Goal: Information Seeking & Learning: Learn about a topic

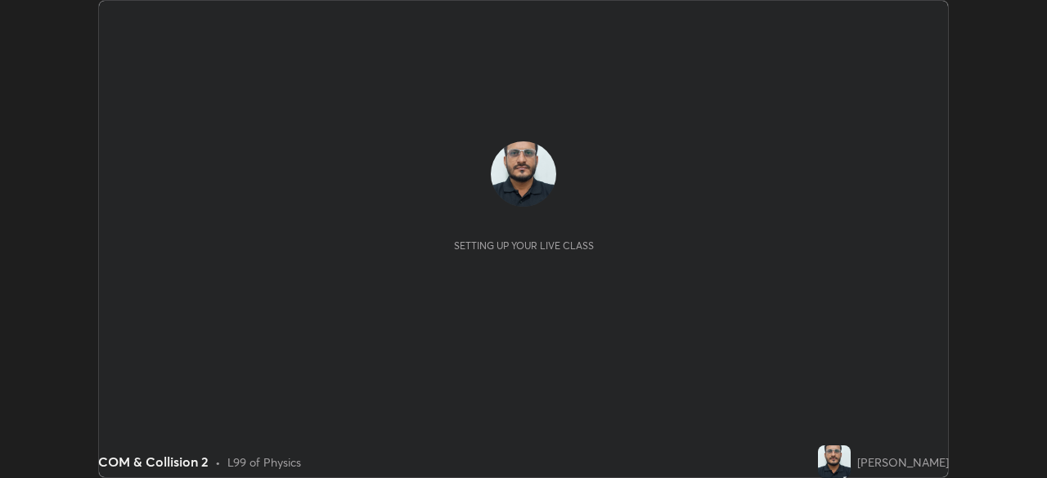
scroll to position [478, 1047]
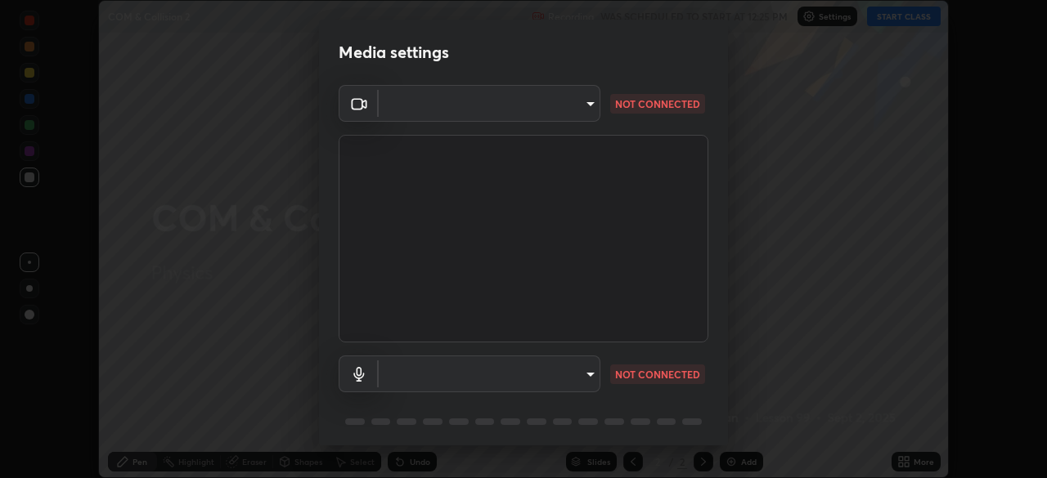
type input "ddeb460be698feac5301e169f53eca599c89e620ae617368e30cc776484c20c4"
type input "f004d940c31081e6b16f6c88961f672aa5ec6747dbf5629a26c28f94701fa2d6"
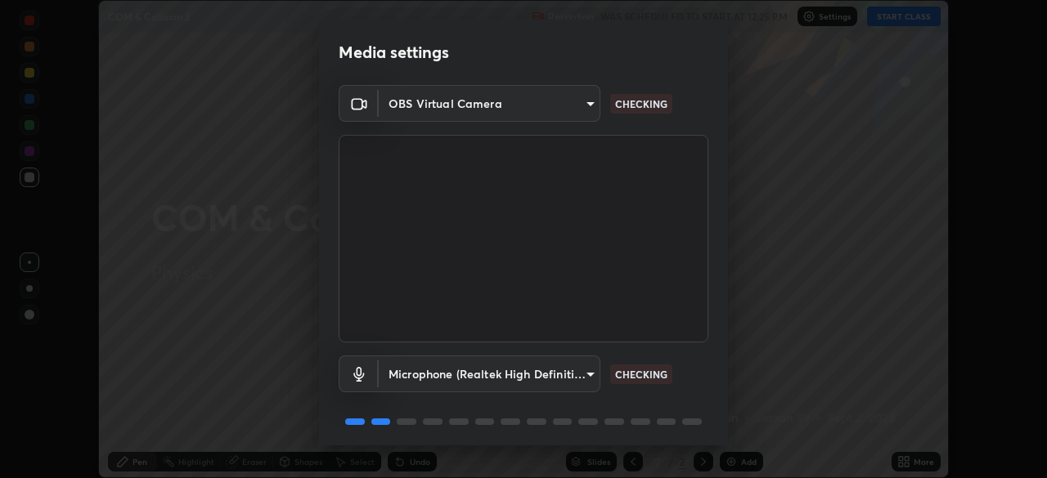
scroll to position [58, 0]
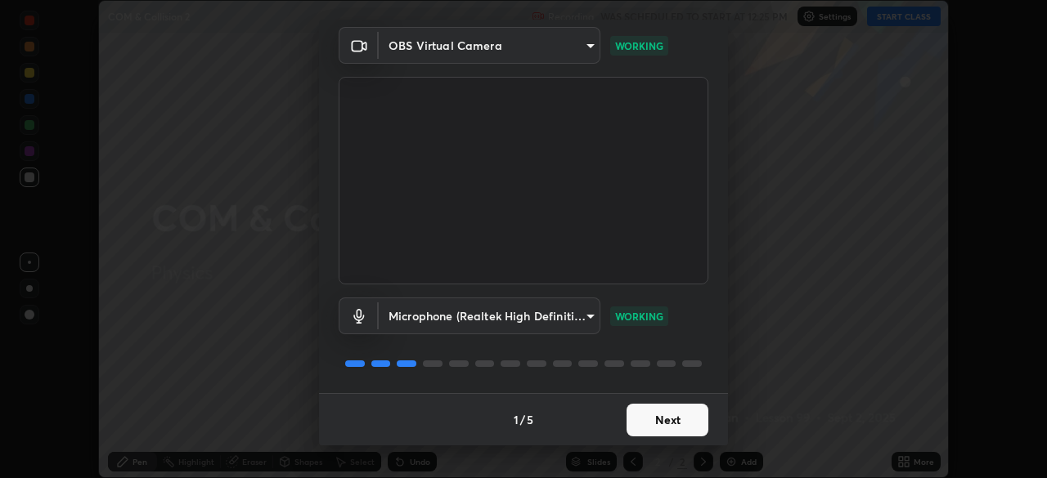
click at [681, 425] on button "Next" at bounding box center [668, 420] width 82 height 33
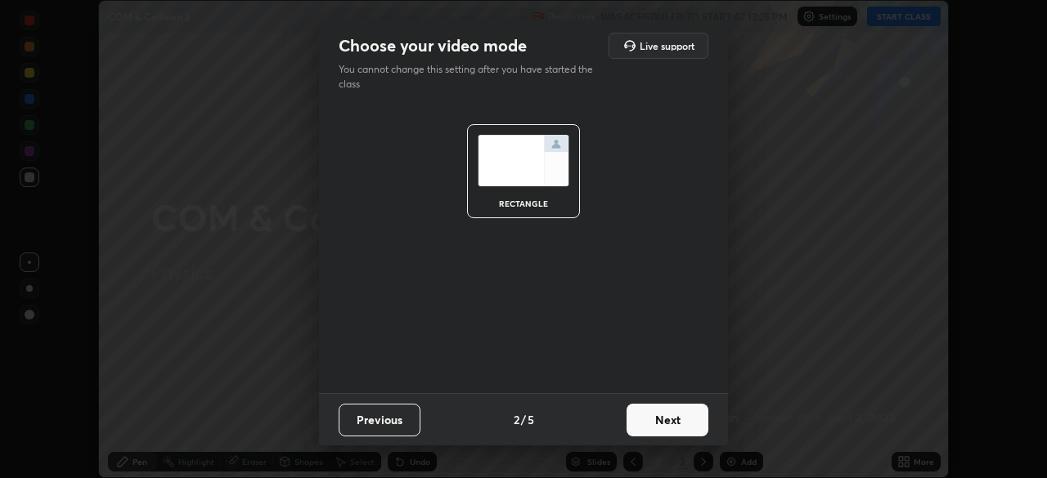
scroll to position [0, 0]
click at [679, 428] on button "Next" at bounding box center [668, 420] width 82 height 33
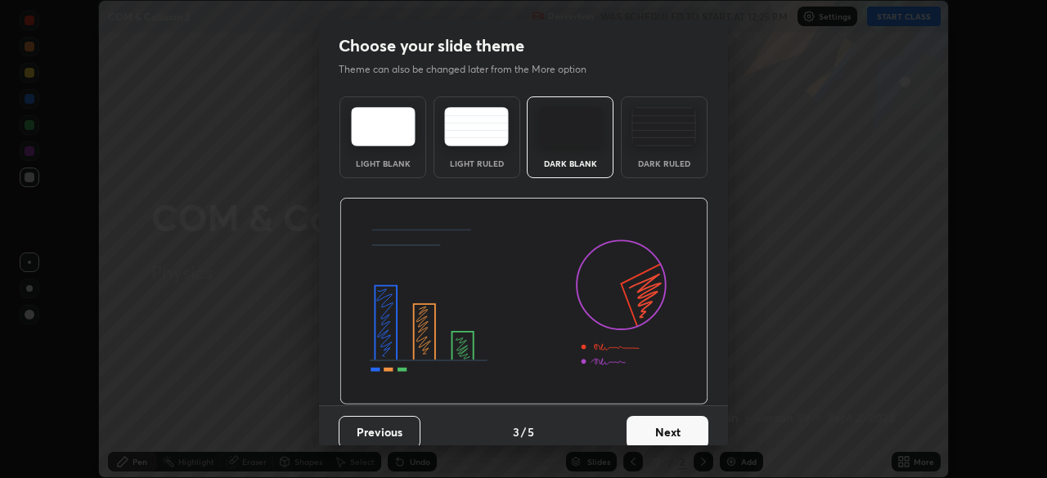
click at [679, 427] on button "Next" at bounding box center [668, 432] width 82 height 33
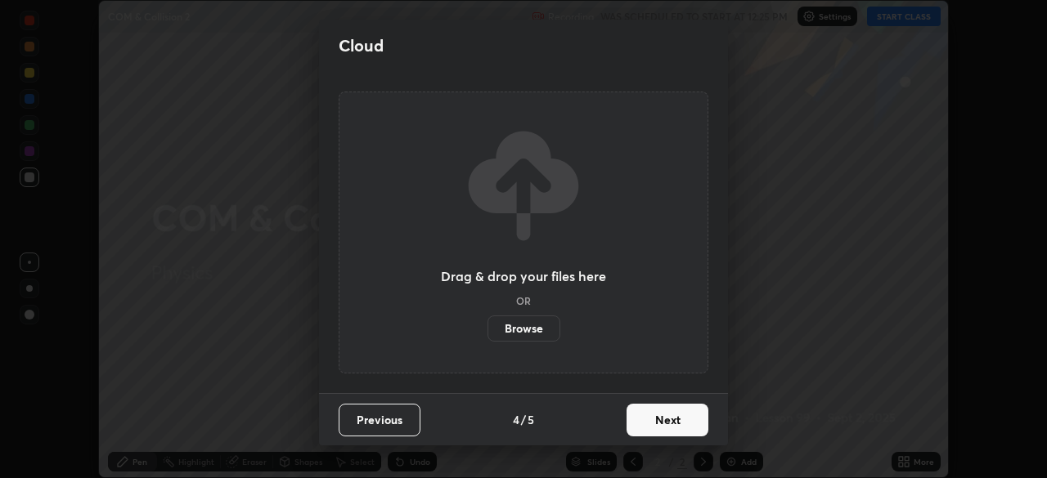
click at [679, 427] on button "Next" at bounding box center [668, 420] width 82 height 33
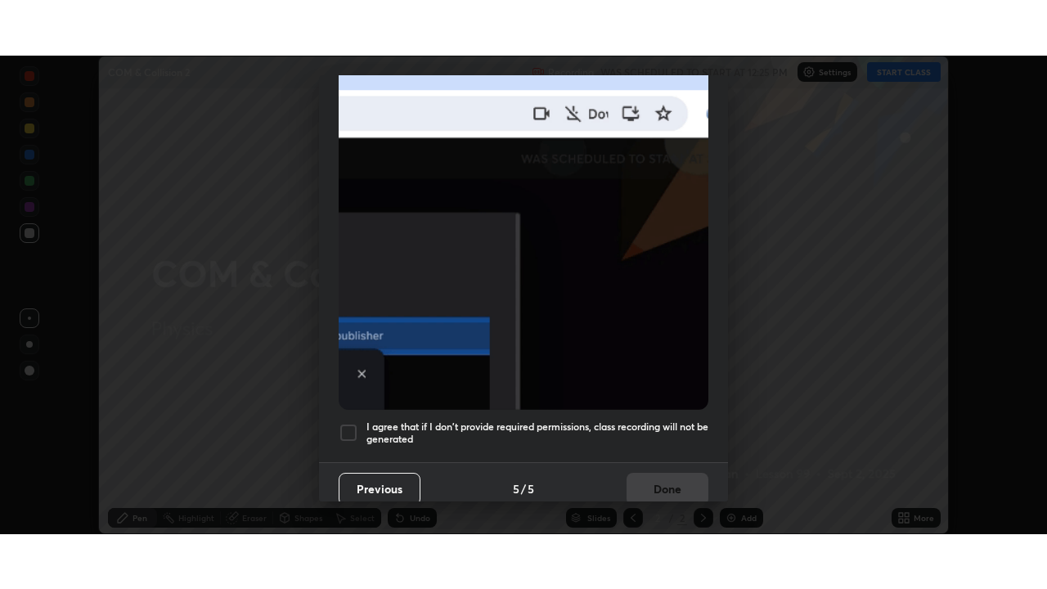
scroll to position [392, 0]
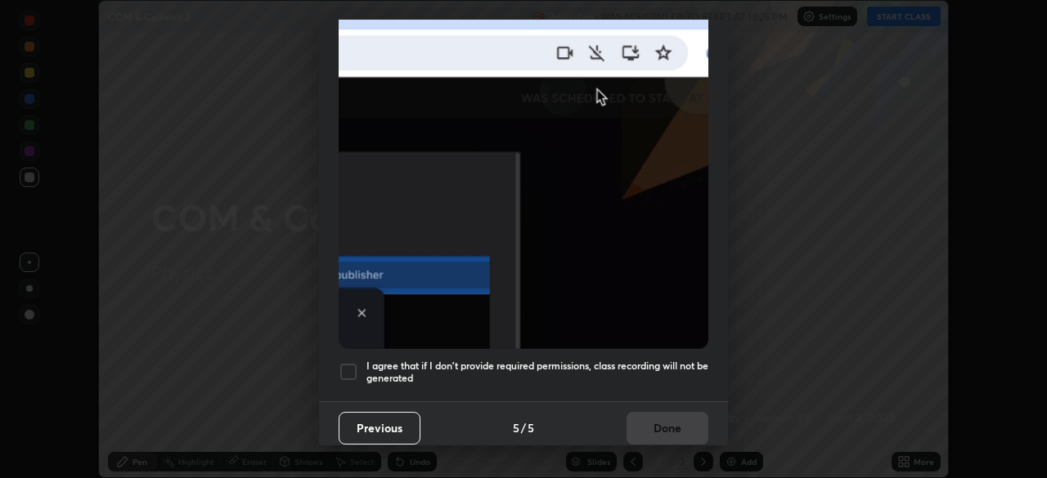
click at [351, 363] on div at bounding box center [349, 372] width 20 height 20
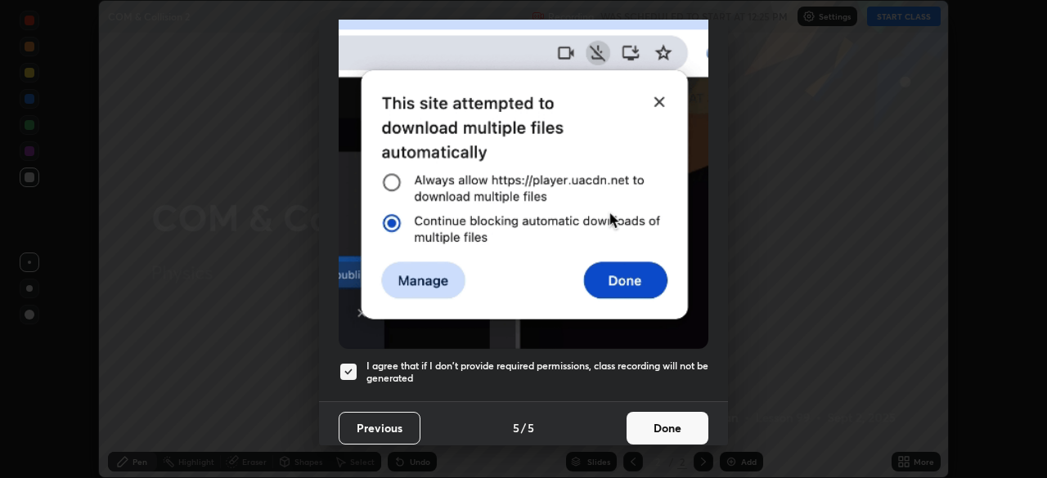
click at [653, 422] on button "Done" at bounding box center [668, 428] width 82 height 33
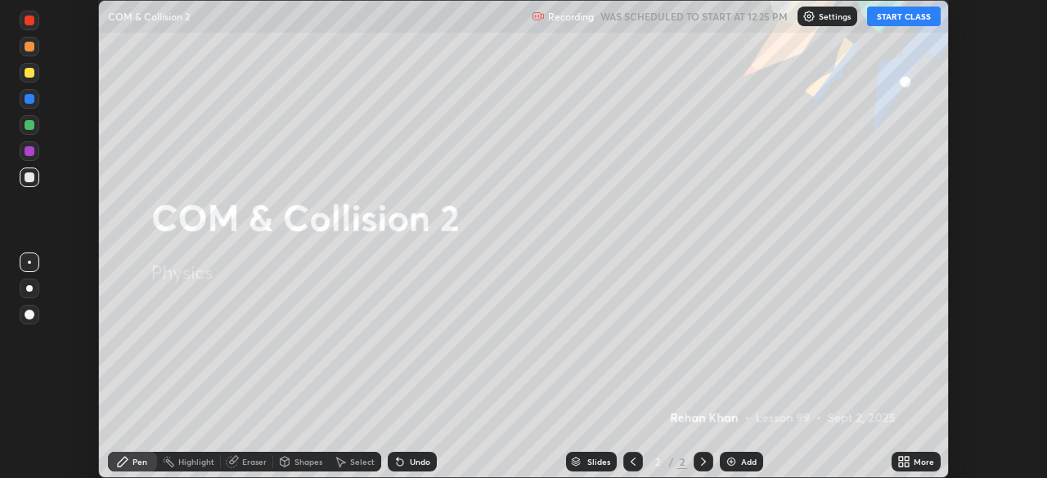
click at [891, 19] on button "START CLASS" at bounding box center [904, 17] width 74 height 20
click at [913, 463] on div "More" at bounding box center [916, 462] width 49 height 20
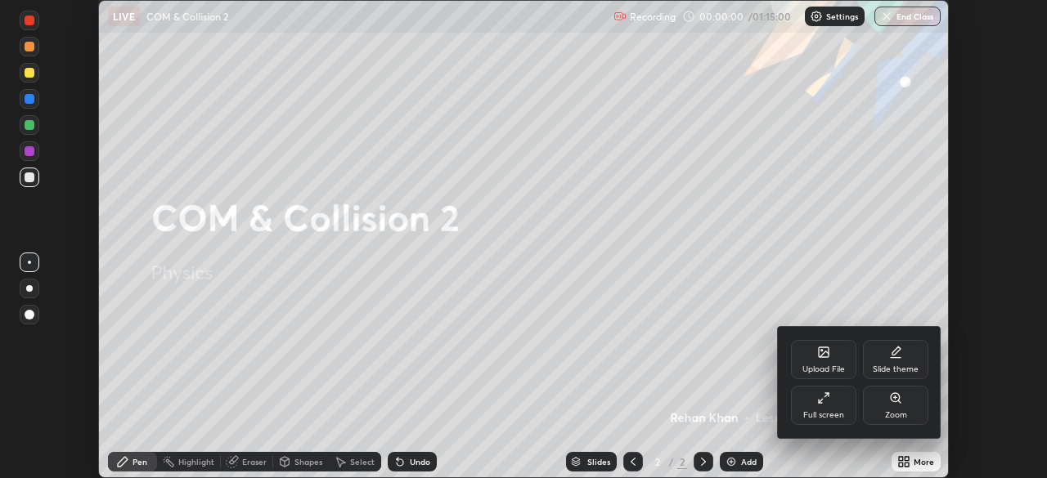
click at [835, 411] on div "Full screen" at bounding box center [823, 415] width 41 height 8
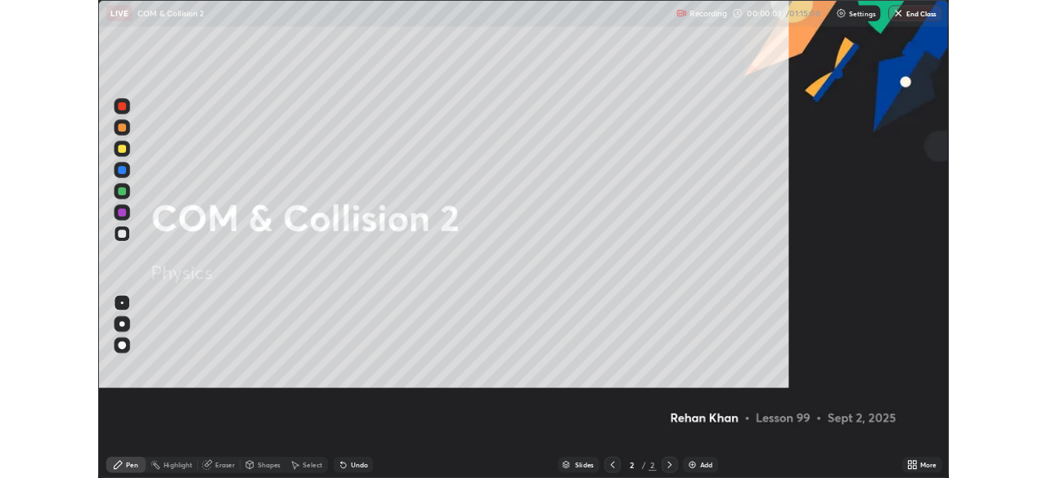
scroll to position [589, 1047]
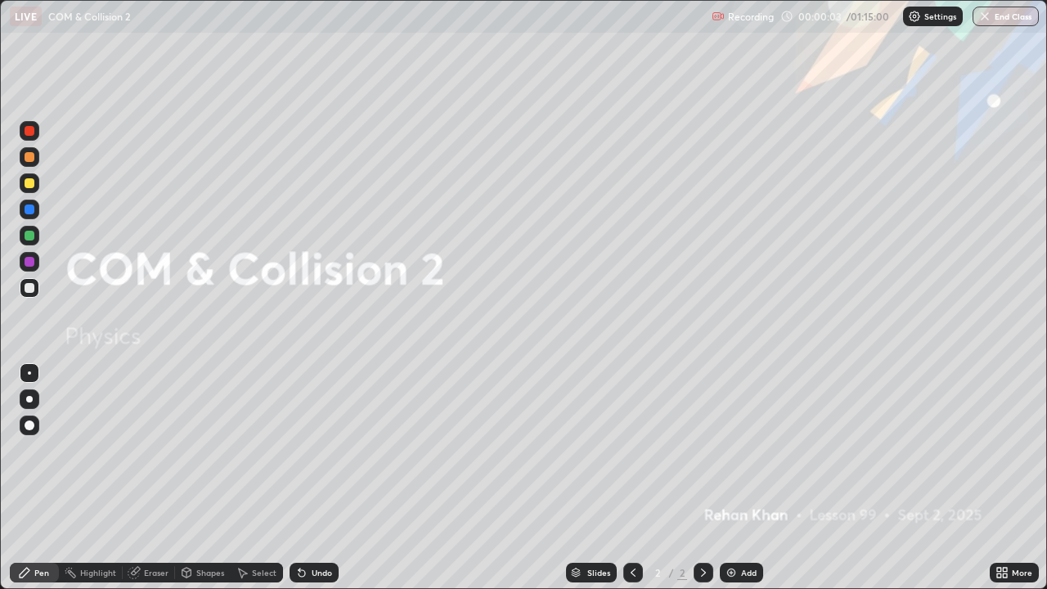
click at [1015, 478] on div "More" at bounding box center [1022, 572] width 20 height 8
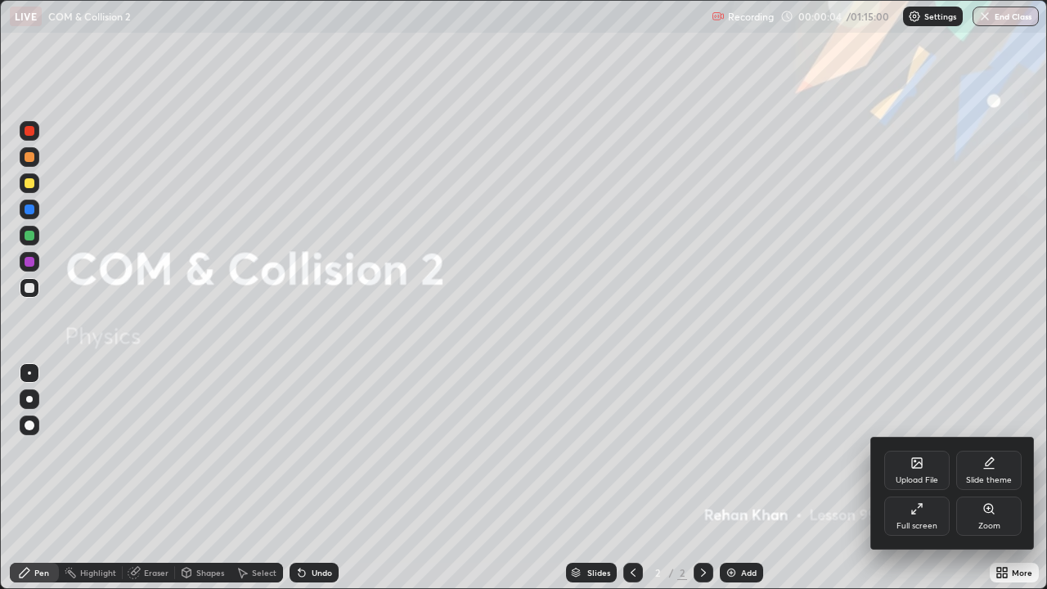
click at [928, 478] on div "Full screen" at bounding box center [916, 526] width 41 height 8
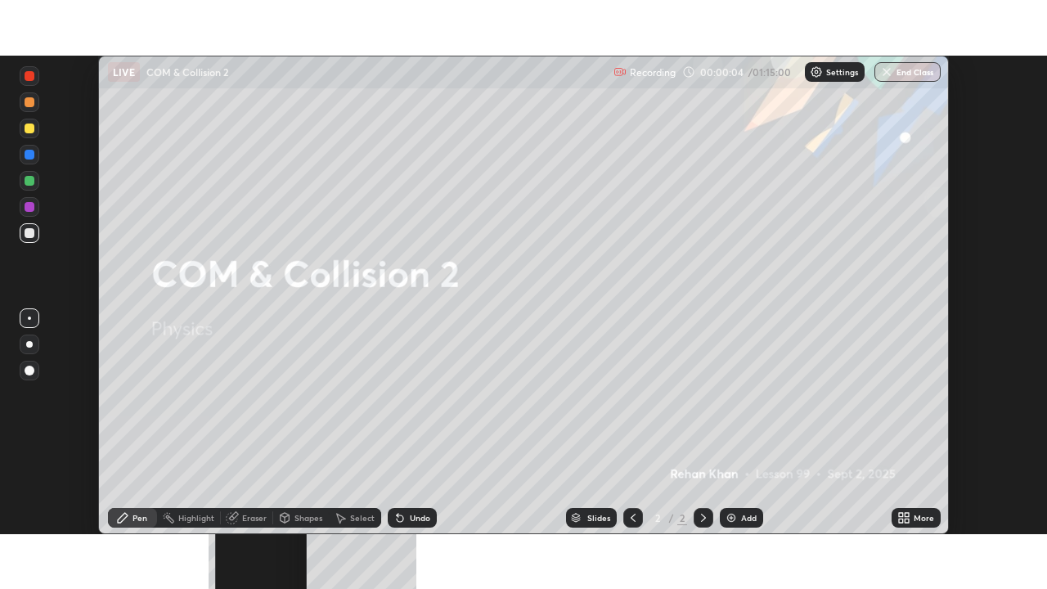
scroll to position [81314, 80746]
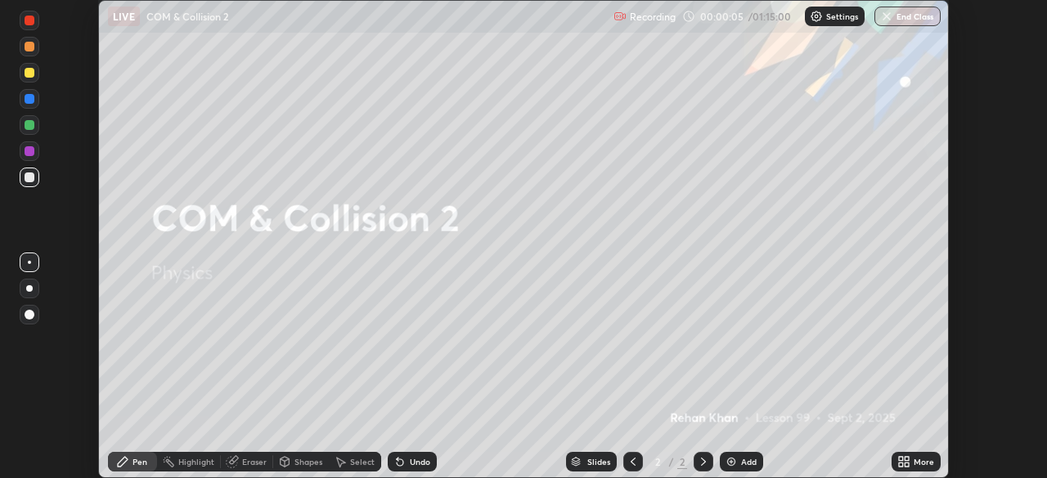
click at [914, 459] on div "More" at bounding box center [924, 462] width 20 height 8
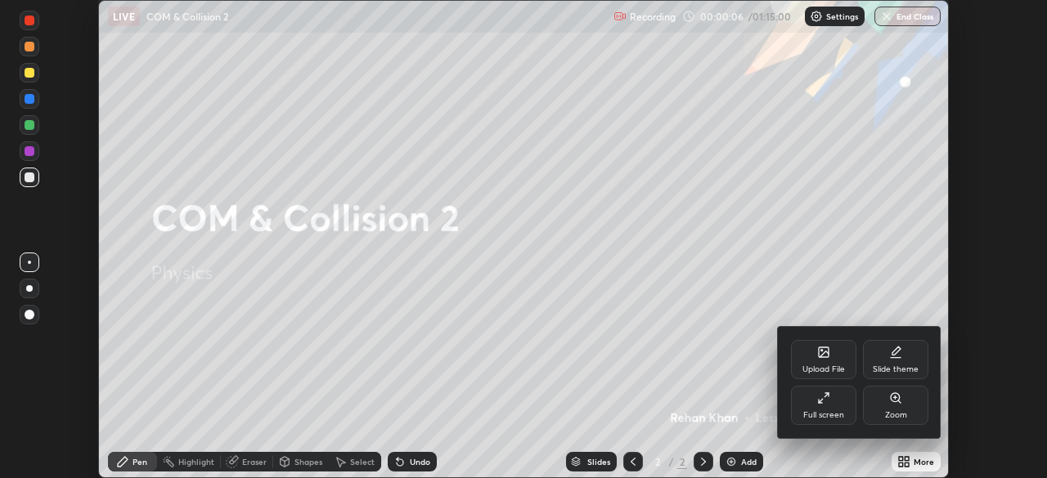
click at [844, 412] on div "Full screen" at bounding box center [823, 405] width 65 height 39
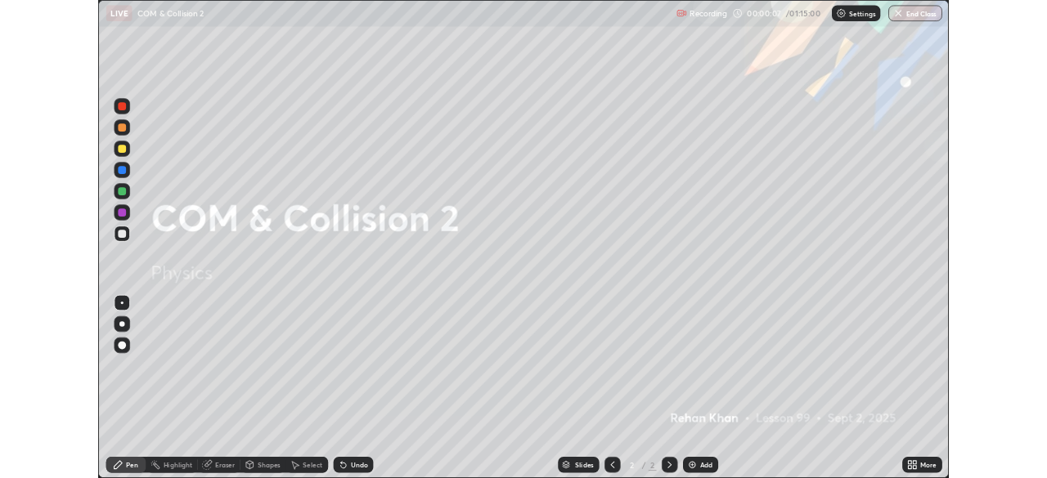
scroll to position [589, 1047]
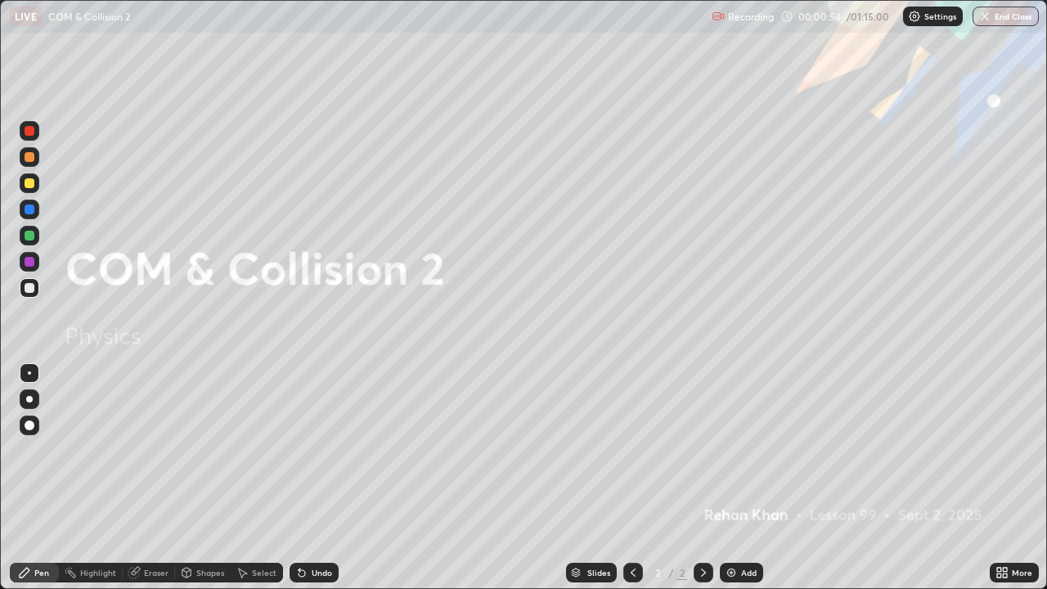
click at [733, 478] on img at bounding box center [731, 572] width 13 height 13
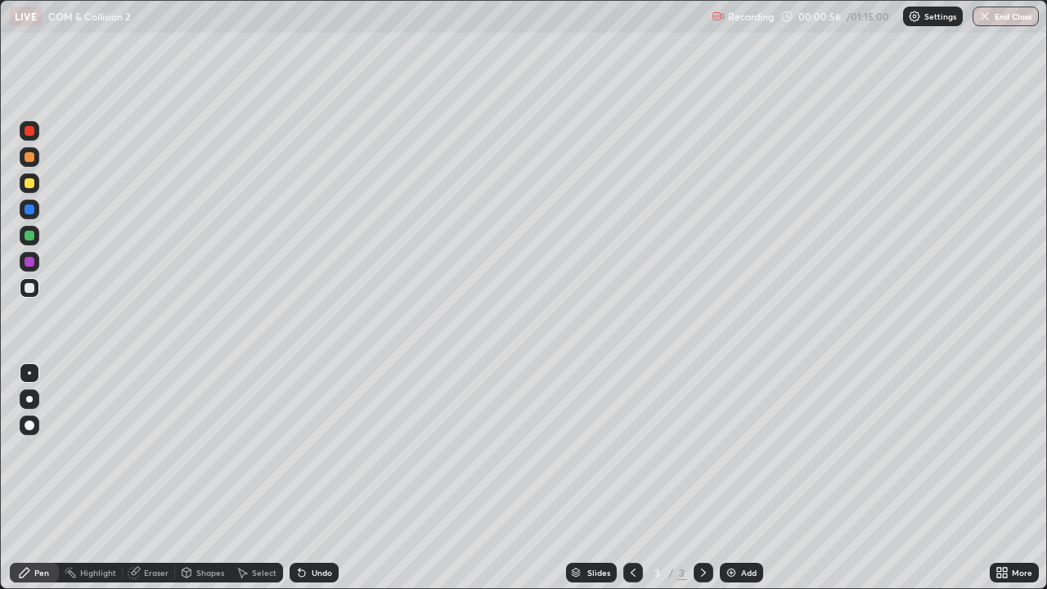
click at [27, 287] on div at bounding box center [30, 288] width 10 height 10
click at [319, 478] on div "Undo" at bounding box center [322, 572] width 20 height 8
click at [320, 478] on div "Undo" at bounding box center [314, 573] width 49 height 20
click at [29, 186] on div at bounding box center [30, 183] width 10 height 10
click at [28, 287] on div at bounding box center [30, 288] width 10 height 10
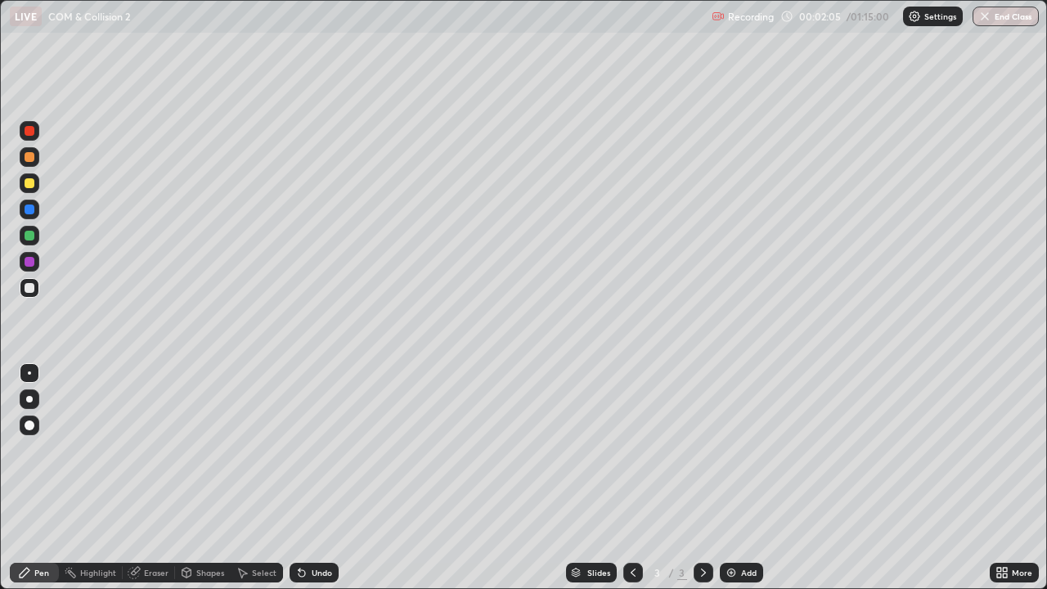
click at [30, 401] on div at bounding box center [29, 399] width 7 height 7
click at [146, 478] on div "Eraser" at bounding box center [156, 572] width 25 height 8
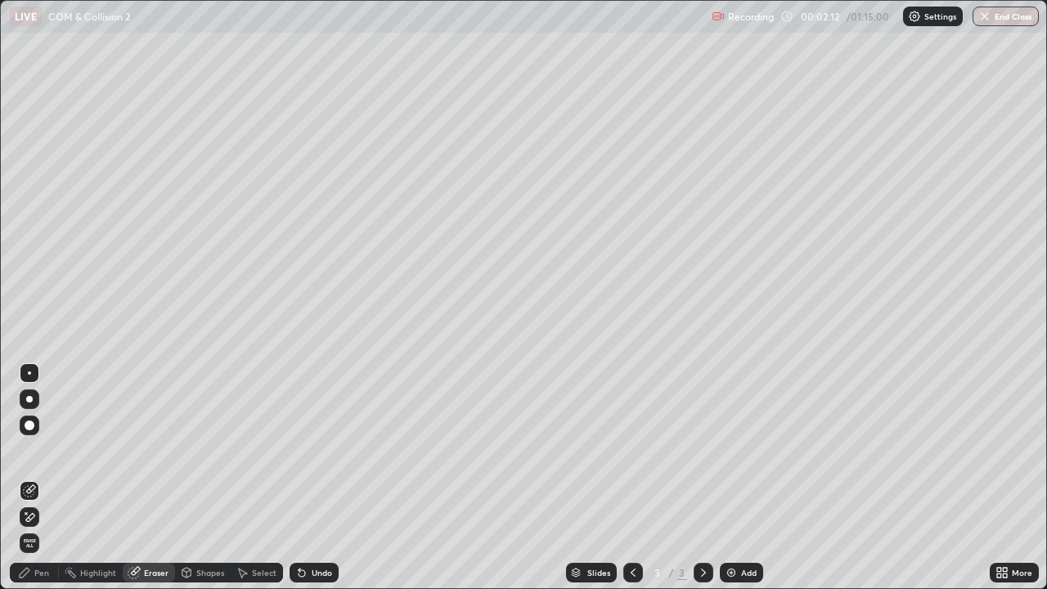
click at [38, 478] on div "Pen" at bounding box center [41, 572] width 15 height 8
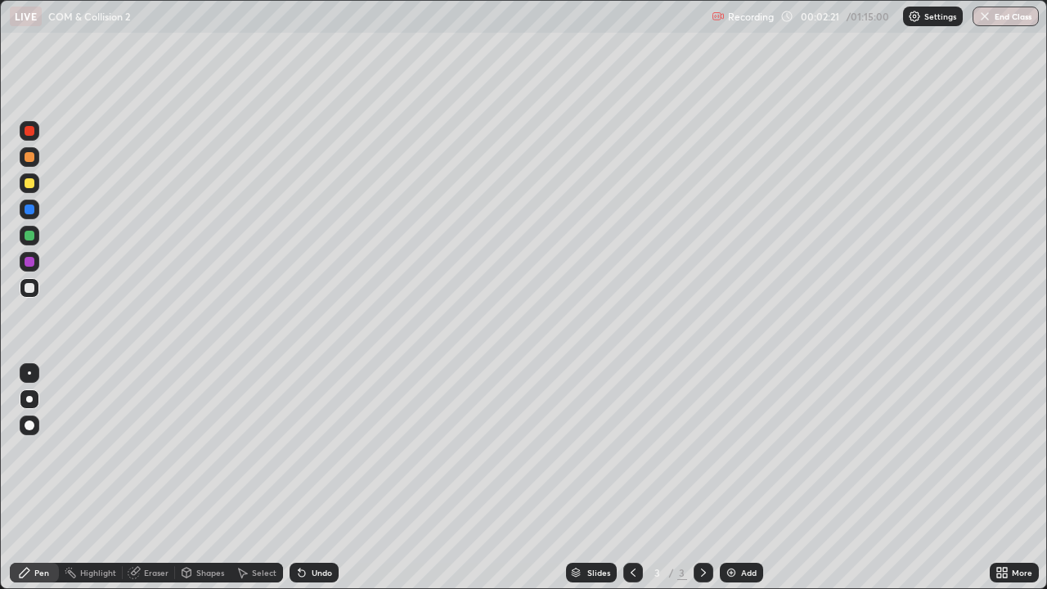
click at [26, 187] on div at bounding box center [30, 183] width 10 height 10
click at [28, 289] on div at bounding box center [30, 288] width 10 height 10
click at [26, 210] on div at bounding box center [30, 209] width 10 height 10
click at [27, 288] on div at bounding box center [30, 288] width 10 height 10
click at [318, 478] on div "Undo" at bounding box center [314, 573] width 49 height 20
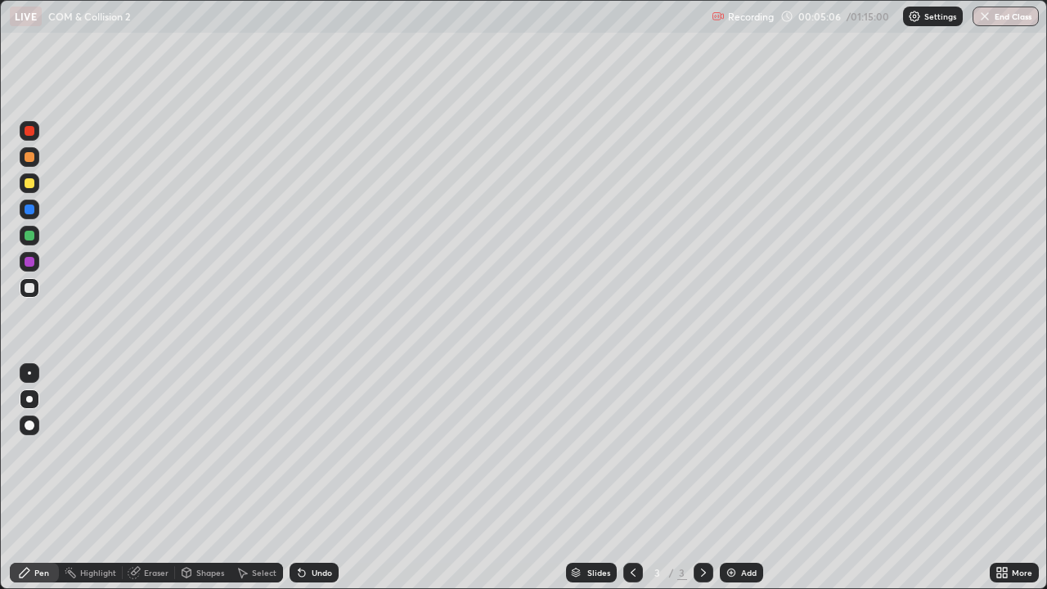
click at [321, 478] on div "Undo" at bounding box center [314, 573] width 49 height 20
click at [321, 478] on div "Undo" at bounding box center [322, 572] width 20 height 8
click at [35, 185] on div at bounding box center [30, 183] width 20 height 20
click at [29, 155] on div at bounding box center [30, 157] width 10 height 10
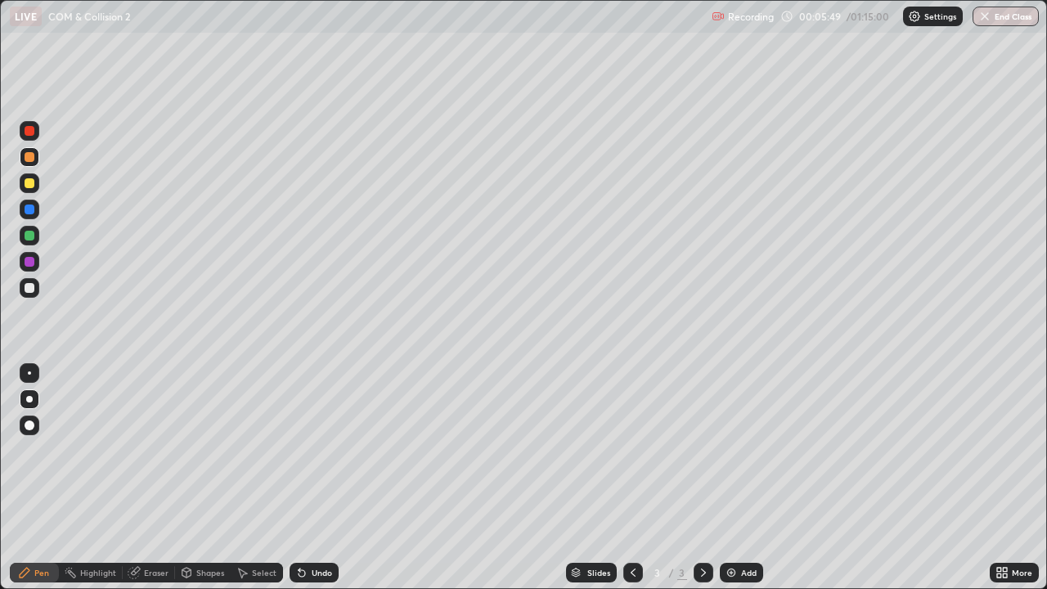
click at [29, 128] on div at bounding box center [30, 131] width 10 height 10
click at [161, 478] on div "Eraser" at bounding box center [149, 573] width 52 height 20
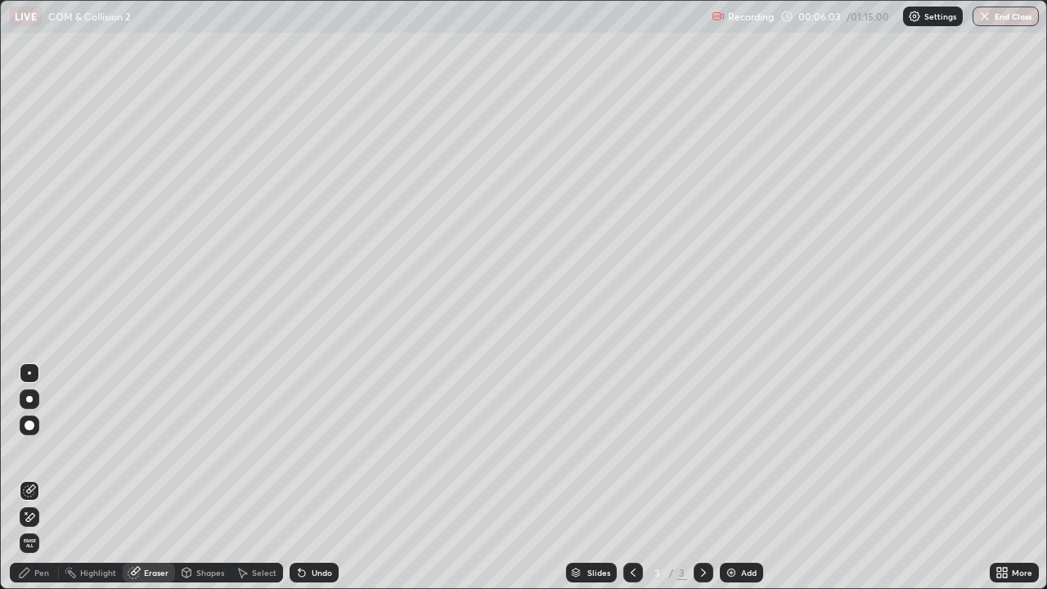
click at [45, 478] on div "Pen" at bounding box center [34, 573] width 49 height 20
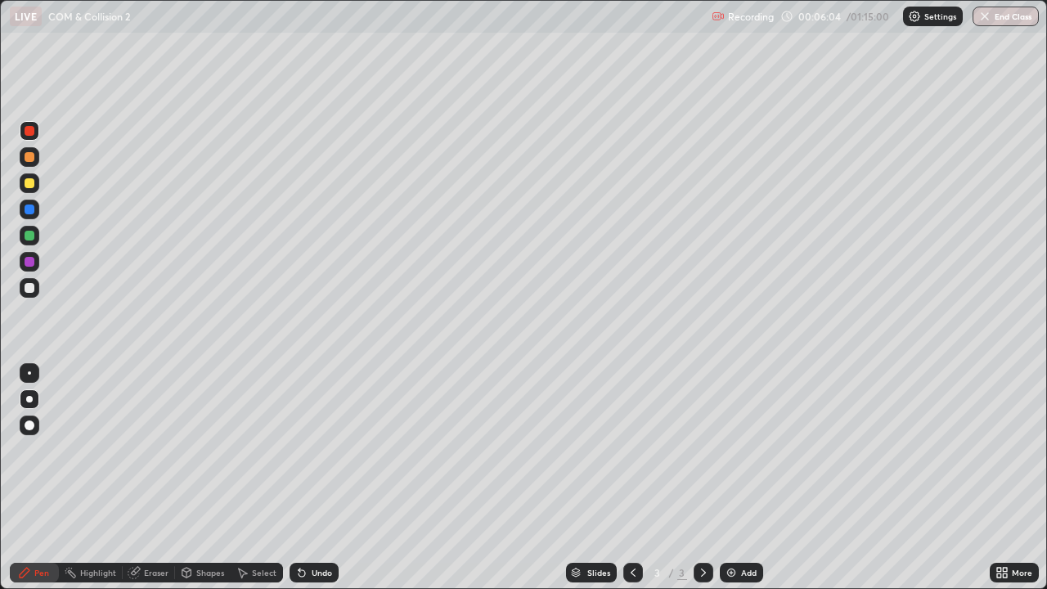
click at [28, 290] on div at bounding box center [30, 288] width 10 height 10
click at [25, 187] on div at bounding box center [30, 183] width 20 height 20
click at [32, 216] on div at bounding box center [30, 210] width 20 height 20
click at [32, 294] on div at bounding box center [30, 288] width 20 height 20
click at [30, 184] on div at bounding box center [30, 183] width 10 height 10
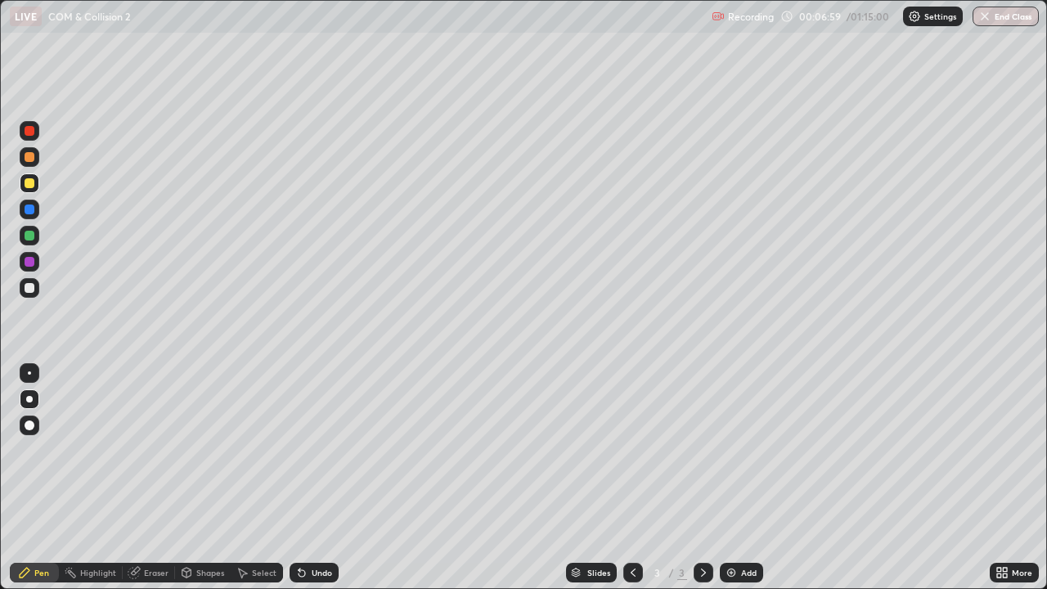
click at [211, 478] on div "Shapes" at bounding box center [210, 572] width 28 height 8
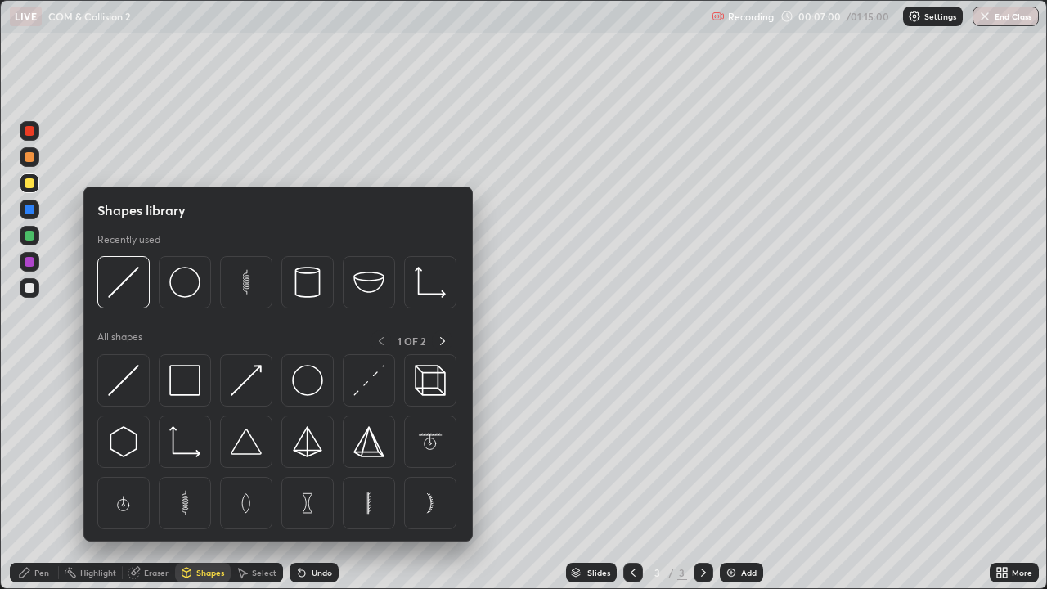
click at [127, 385] on img at bounding box center [123, 380] width 31 height 31
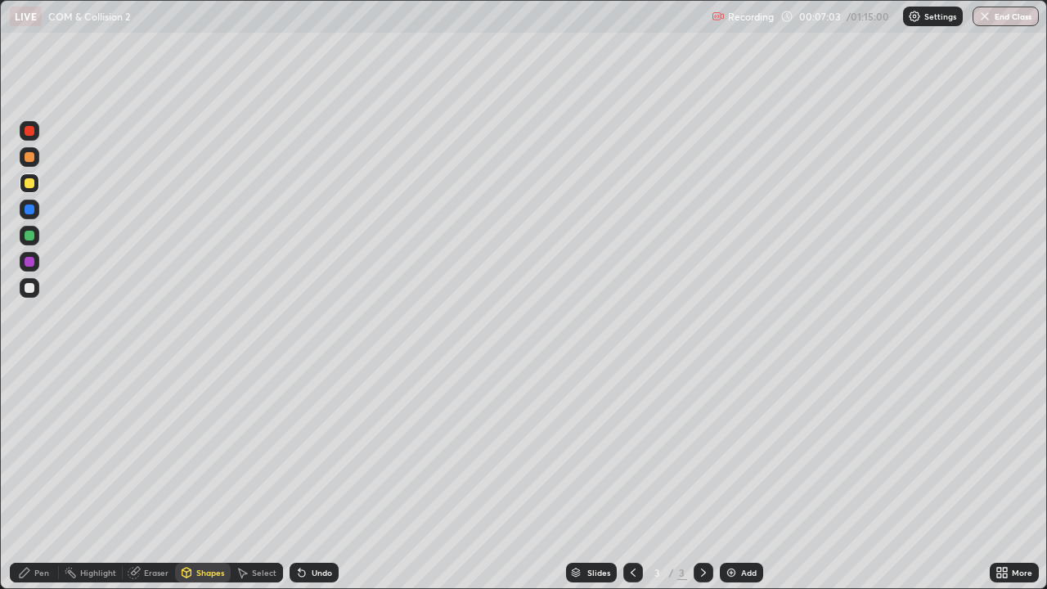
click at [320, 478] on div "Undo" at bounding box center [314, 573] width 49 height 20
click at [23, 290] on div at bounding box center [30, 288] width 20 height 20
click at [29, 183] on div at bounding box center [30, 183] width 10 height 10
click at [21, 156] on div at bounding box center [30, 157] width 20 height 20
click at [30, 478] on icon at bounding box center [24, 572] width 13 height 13
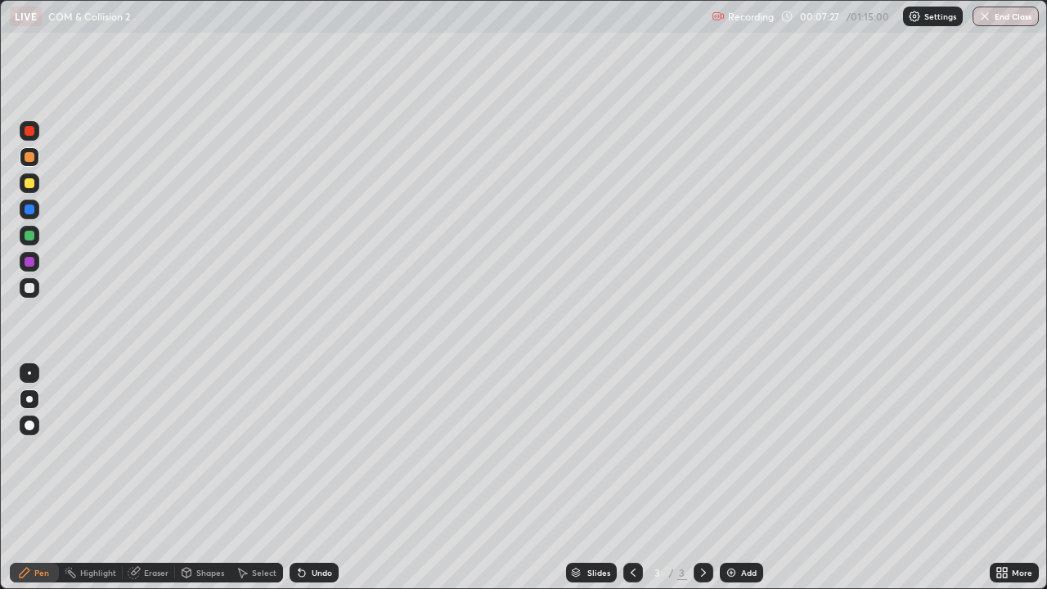
click at [25, 290] on div at bounding box center [30, 288] width 10 height 10
click at [314, 478] on div "Undo" at bounding box center [322, 572] width 20 height 8
click at [33, 186] on div at bounding box center [30, 183] width 10 height 10
click at [26, 291] on div at bounding box center [30, 288] width 10 height 10
click at [160, 478] on div "Eraser" at bounding box center [156, 572] width 25 height 8
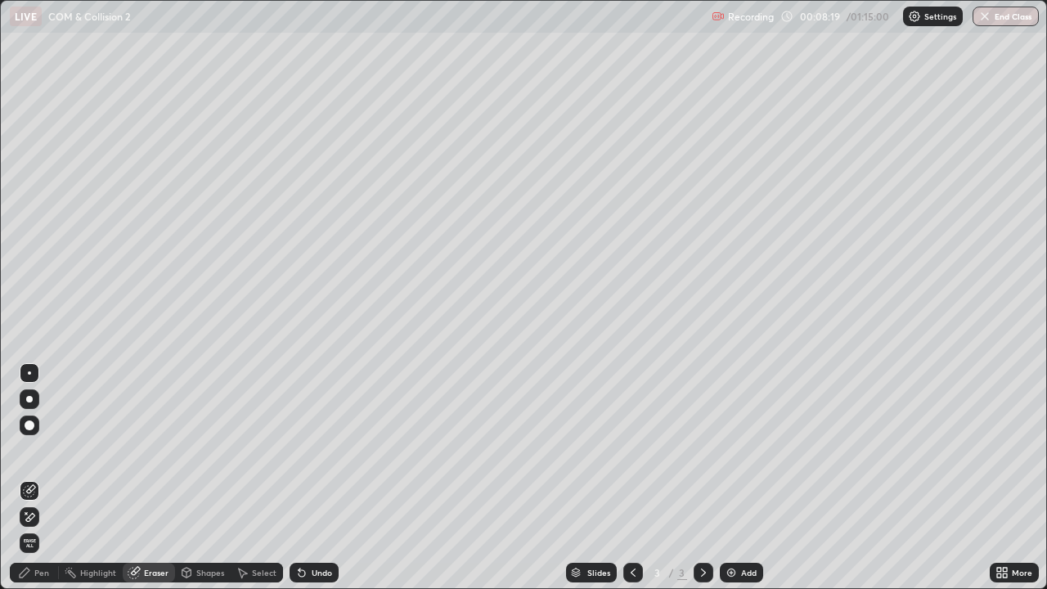
click at [38, 478] on div "Pen" at bounding box center [34, 573] width 49 height 20
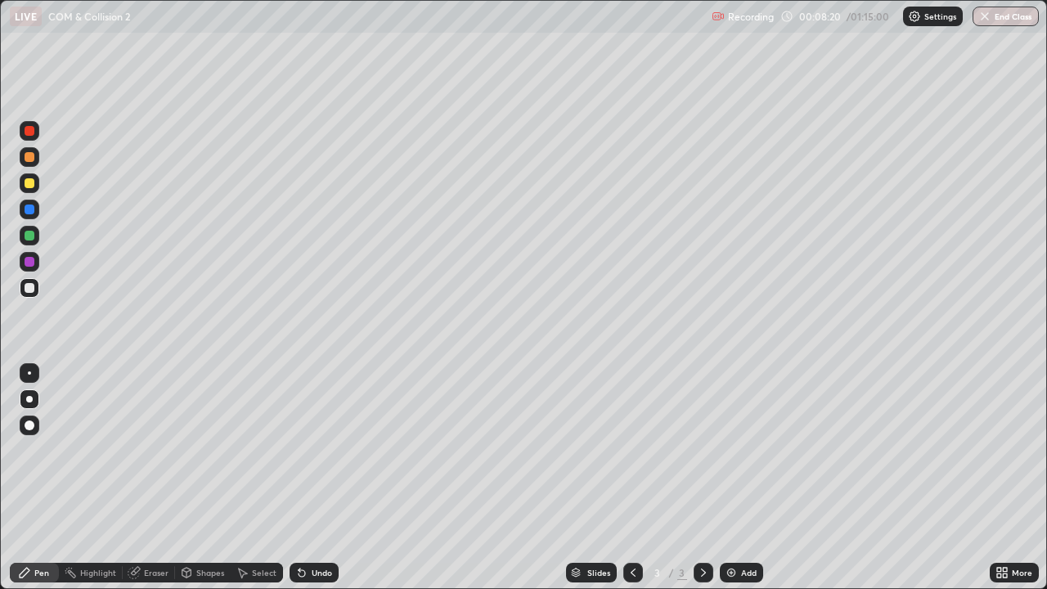
click at [32, 187] on div at bounding box center [30, 183] width 10 height 10
click at [35, 371] on div at bounding box center [30, 373] width 20 height 20
click at [311, 478] on div "Undo" at bounding box center [314, 573] width 49 height 20
click at [309, 478] on div "Undo" at bounding box center [314, 573] width 49 height 20
click at [26, 296] on div at bounding box center [30, 288] width 20 height 20
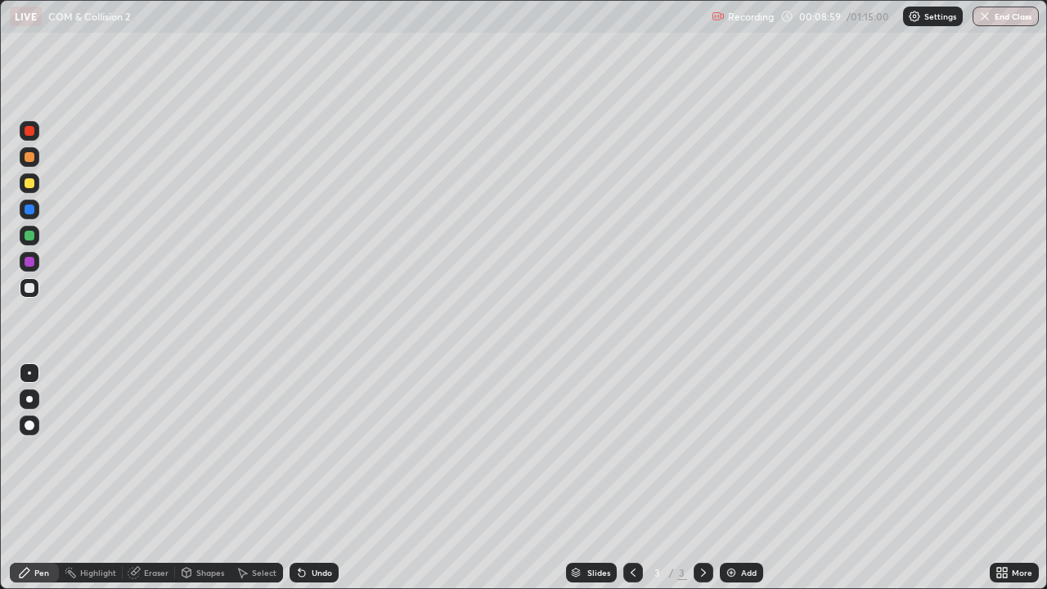
click at [315, 478] on div "Undo" at bounding box center [314, 573] width 49 height 20
click at [29, 160] on div at bounding box center [30, 157] width 10 height 10
click at [33, 133] on div at bounding box center [30, 131] width 10 height 10
click at [23, 291] on div at bounding box center [30, 288] width 20 height 20
click at [31, 160] on div at bounding box center [30, 157] width 10 height 10
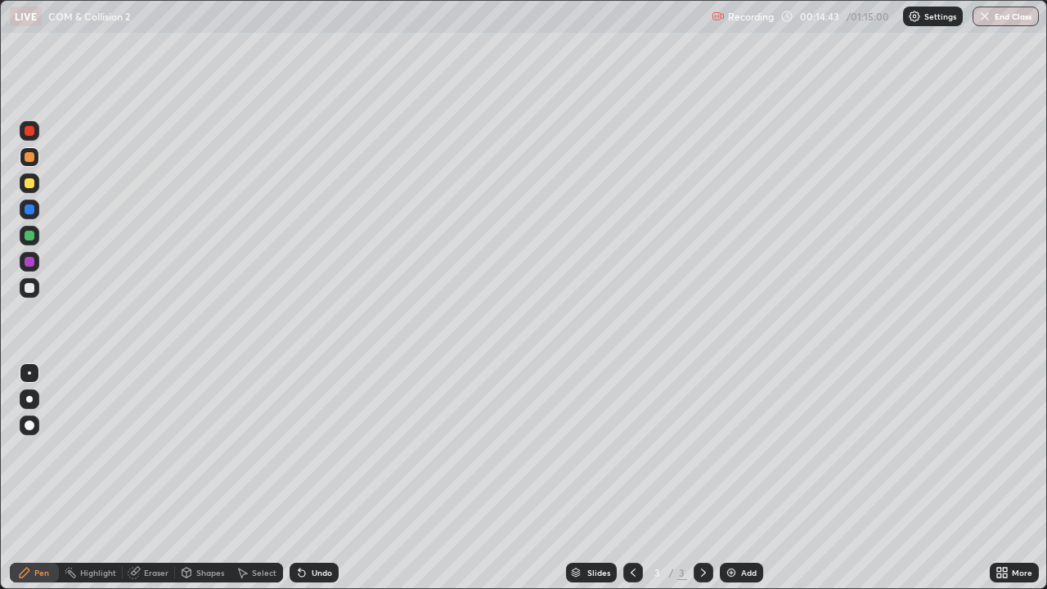
click at [750, 478] on div "Add" at bounding box center [741, 573] width 43 height 20
click at [204, 478] on div "Shapes" at bounding box center [203, 573] width 56 height 20
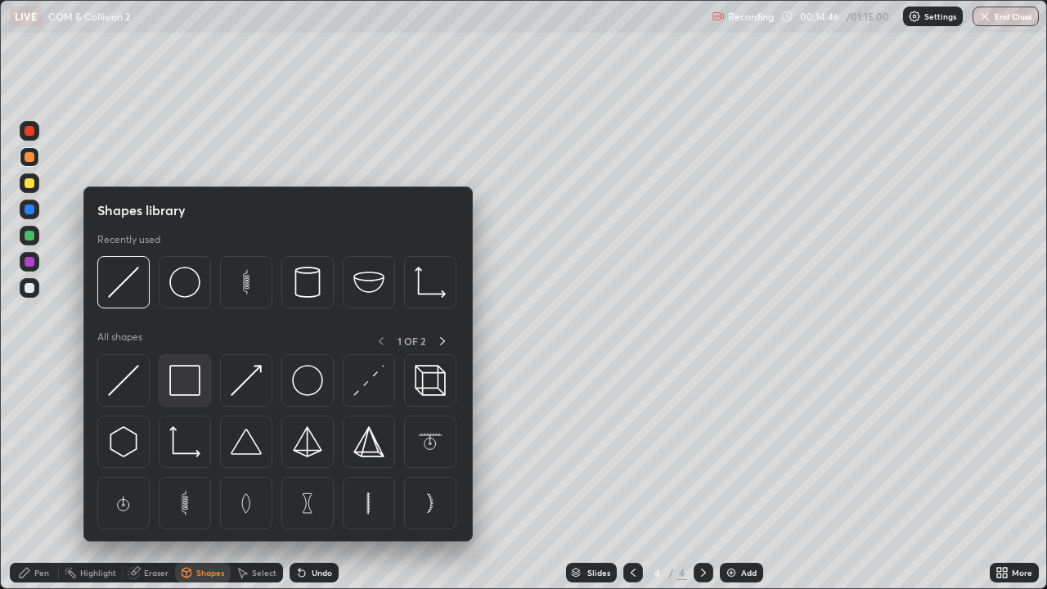
click at [182, 384] on img at bounding box center [184, 380] width 31 height 31
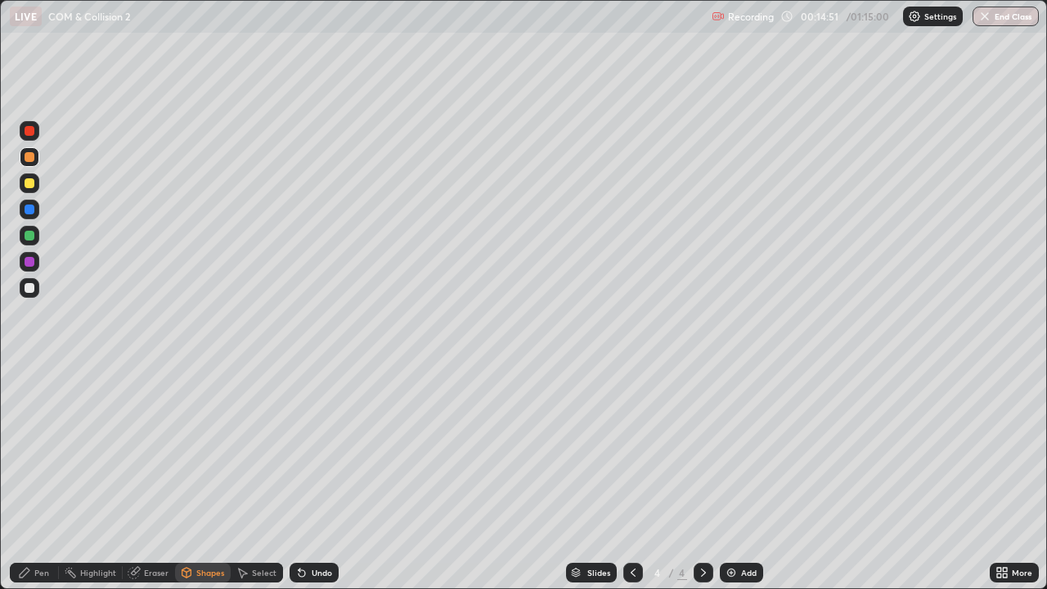
click at [40, 478] on div "Pen" at bounding box center [41, 572] width 15 height 8
click at [36, 285] on div at bounding box center [30, 288] width 20 height 20
click at [28, 182] on div at bounding box center [30, 183] width 10 height 10
click at [201, 478] on div "Shapes" at bounding box center [210, 572] width 28 height 8
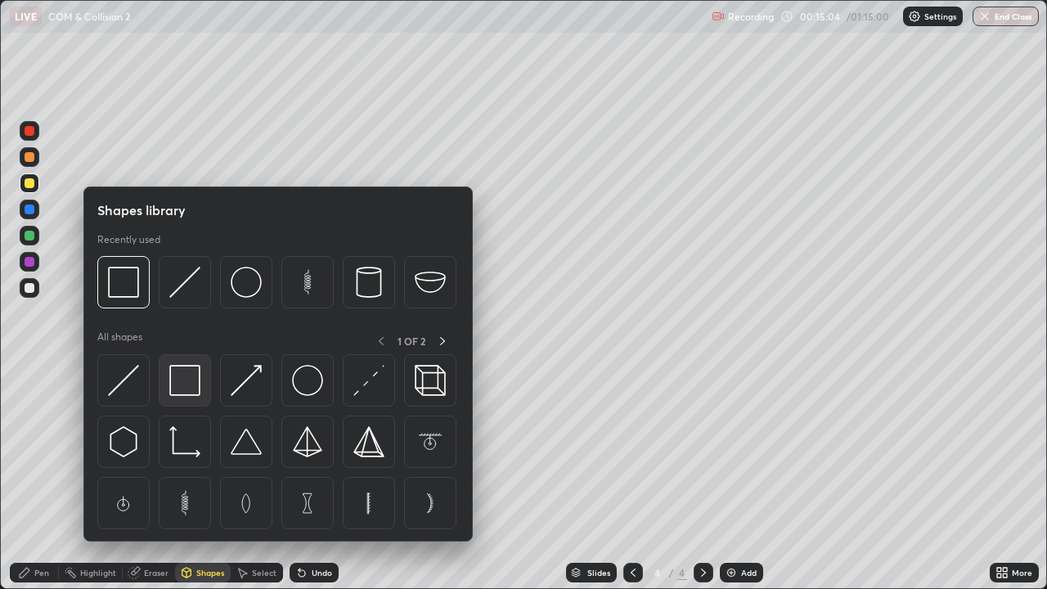
click at [179, 380] on img at bounding box center [184, 380] width 31 height 31
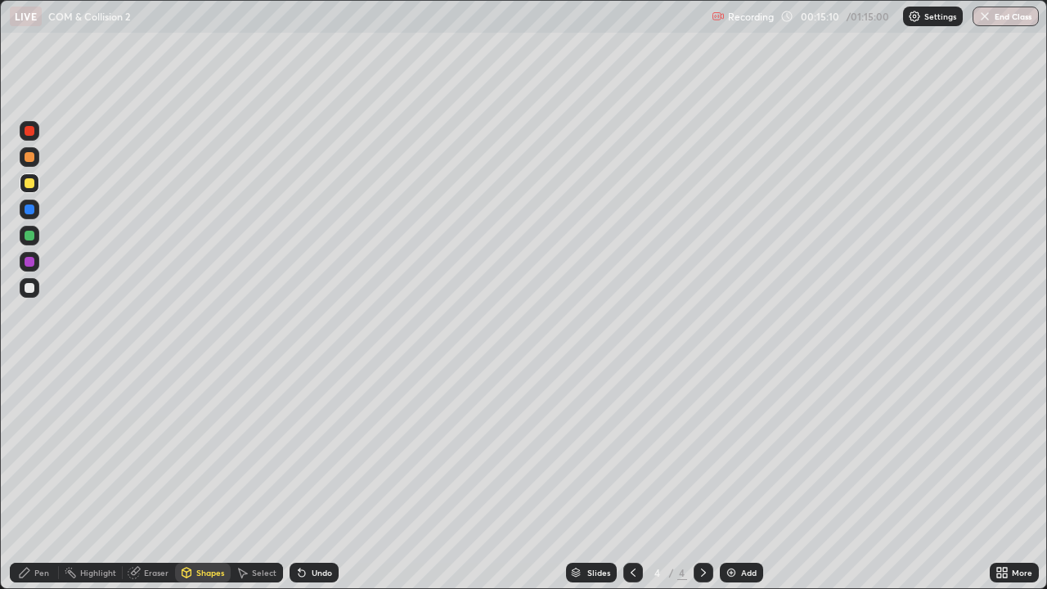
click at [312, 478] on div "Undo" at bounding box center [322, 572] width 20 height 8
click at [42, 478] on div "Pen" at bounding box center [41, 572] width 15 height 8
click at [30, 236] on div at bounding box center [30, 236] width 10 height 10
click at [31, 265] on div at bounding box center [30, 262] width 10 height 10
click at [29, 184] on div at bounding box center [30, 183] width 10 height 10
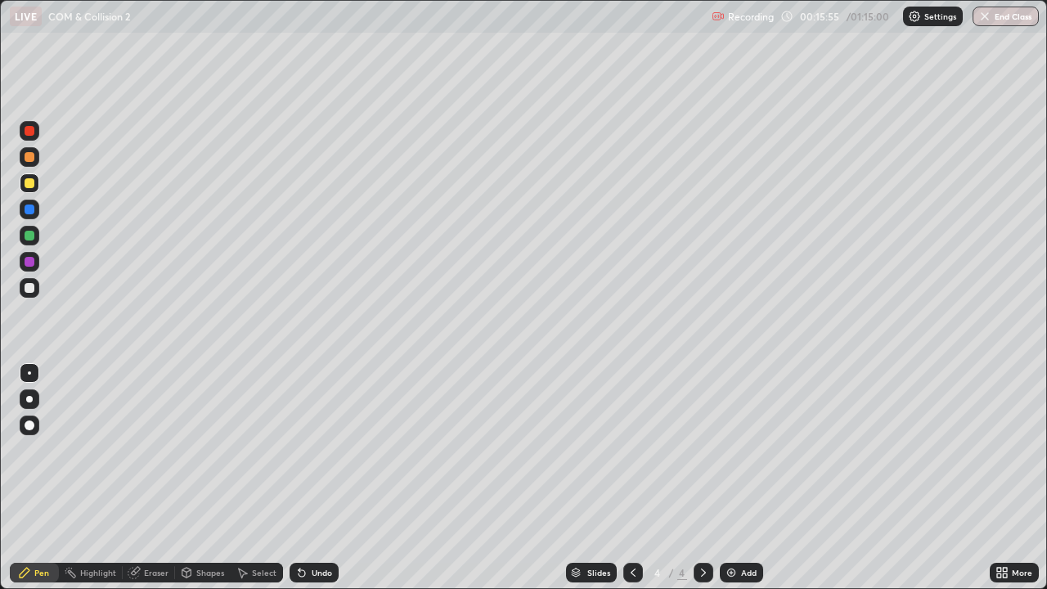
click at [32, 290] on div at bounding box center [30, 288] width 10 height 10
click at [198, 478] on div "Shapes" at bounding box center [210, 572] width 28 height 8
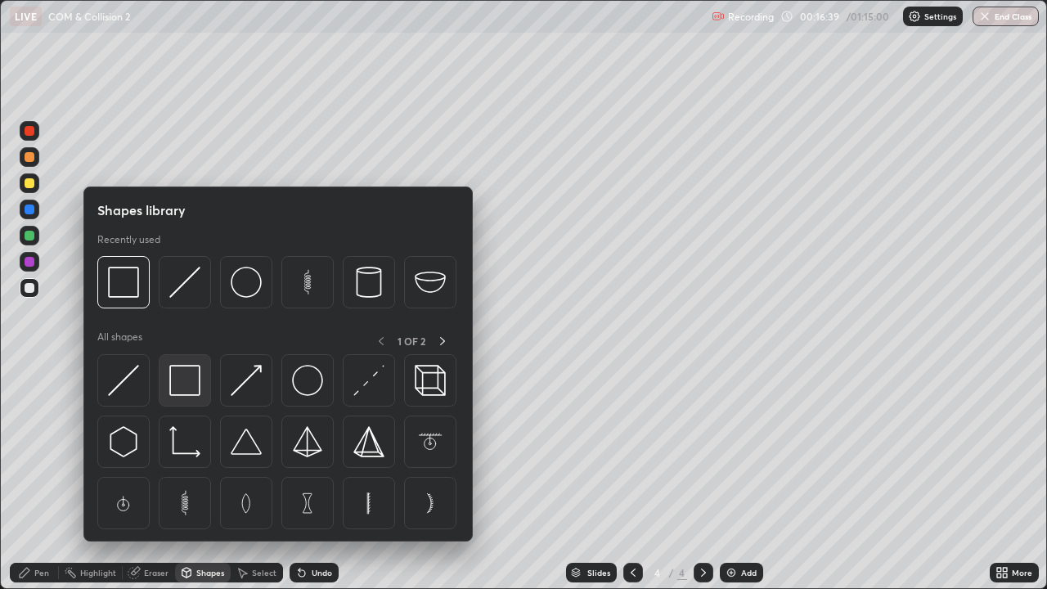
click at [180, 380] on img at bounding box center [184, 380] width 31 height 31
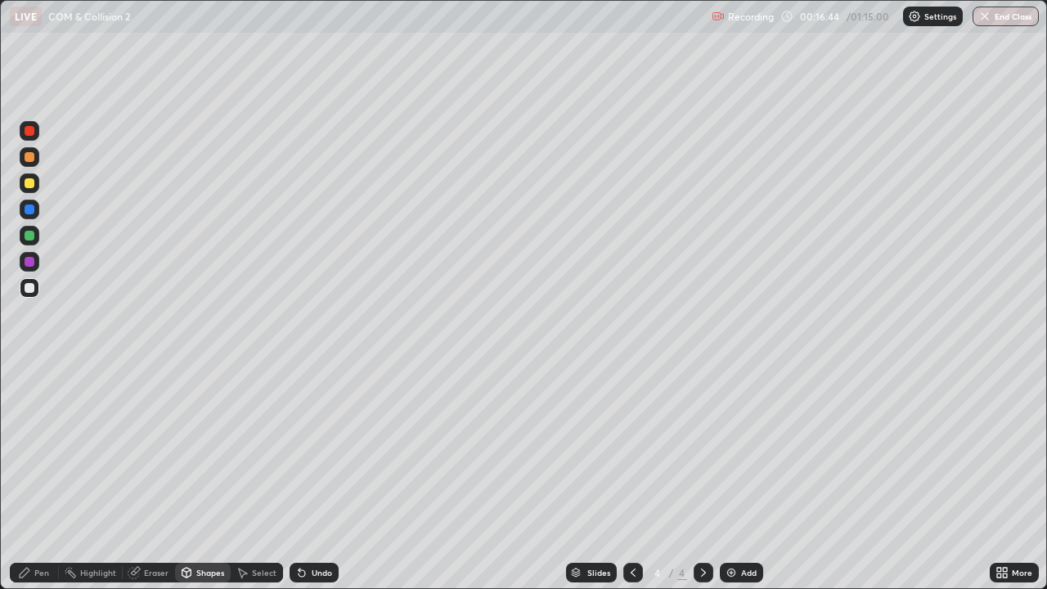
click at [27, 289] on div at bounding box center [30, 288] width 10 height 10
click at [29, 286] on div at bounding box center [30, 288] width 10 height 10
click at [32, 478] on div "Pen" at bounding box center [34, 573] width 49 height 20
click at [26, 184] on div at bounding box center [30, 183] width 10 height 10
click at [26, 160] on div at bounding box center [30, 157] width 10 height 10
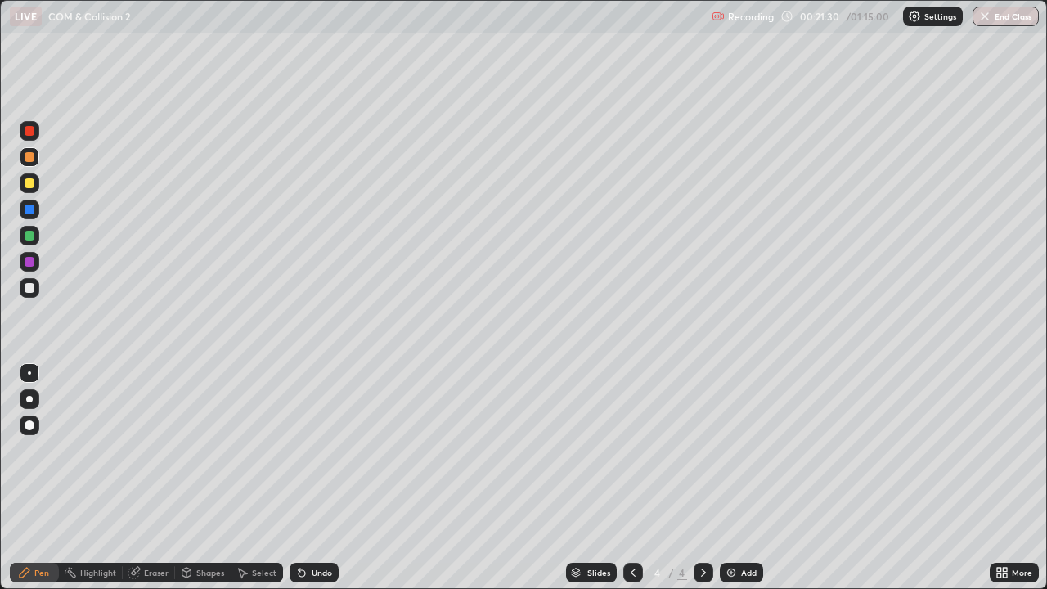
click at [640, 478] on div at bounding box center [633, 573] width 20 height 20
click at [702, 478] on icon at bounding box center [703, 572] width 13 height 13
click at [745, 478] on div "Add" at bounding box center [741, 573] width 43 height 20
click at [29, 289] on div at bounding box center [30, 288] width 10 height 10
click at [27, 290] on div at bounding box center [30, 288] width 10 height 10
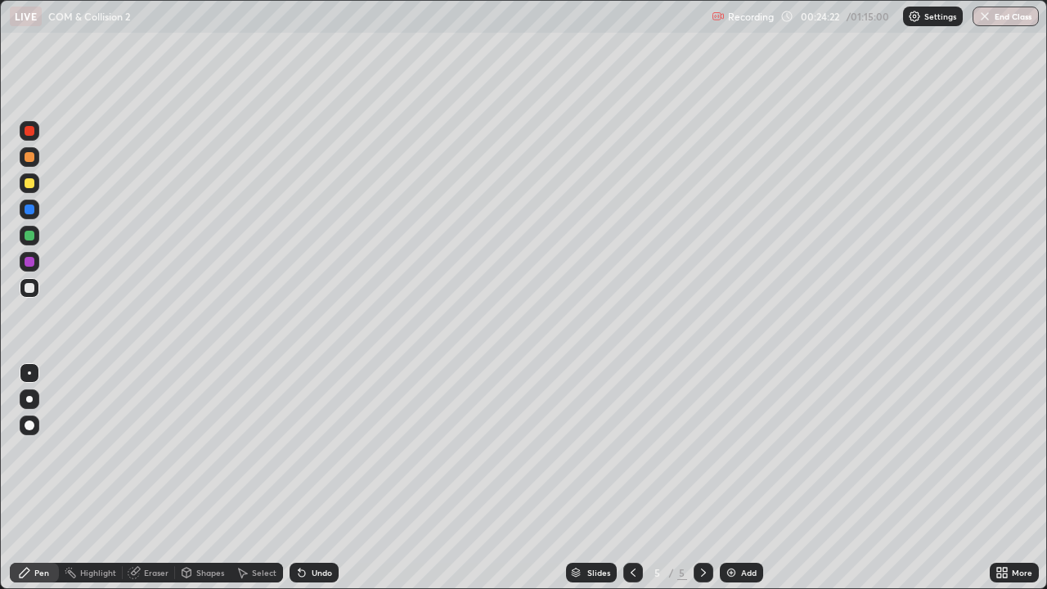
click at [29, 239] on div at bounding box center [30, 236] width 10 height 10
click at [28, 208] on div at bounding box center [30, 209] width 10 height 10
click at [29, 289] on div at bounding box center [30, 288] width 10 height 10
click at [38, 166] on div at bounding box center [30, 157] width 20 height 26
click at [29, 290] on div at bounding box center [30, 288] width 10 height 10
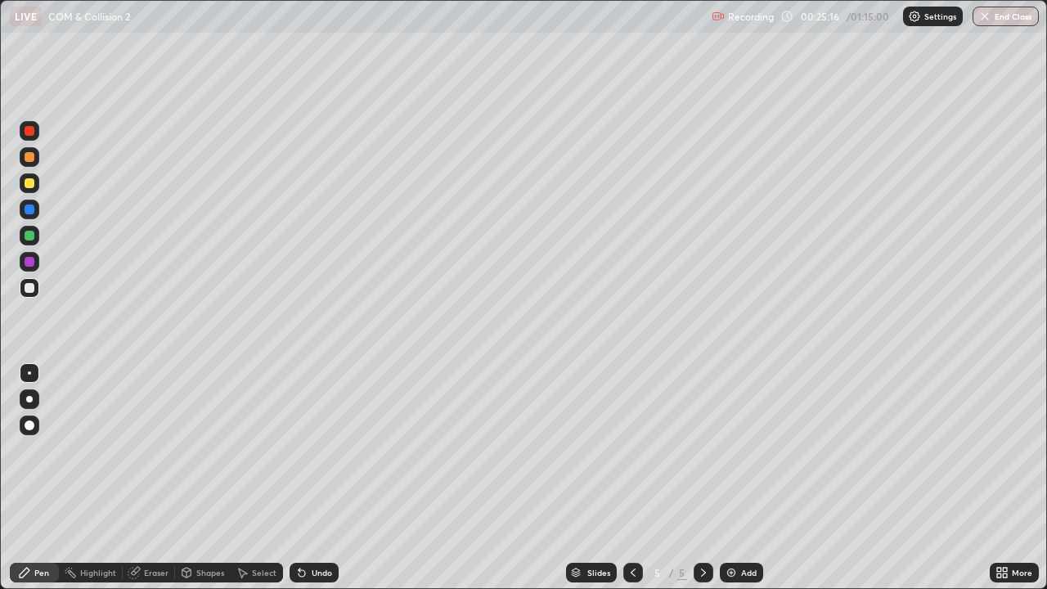
click at [31, 290] on div at bounding box center [30, 288] width 10 height 10
click at [31, 218] on div at bounding box center [30, 210] width 20 height 20
click at [31, 290] on div at bounding box center [30, 288] width 10 height 10
click at [204, 478] on div "Shapes" at bounding box center [210, 572] width 28 height 8
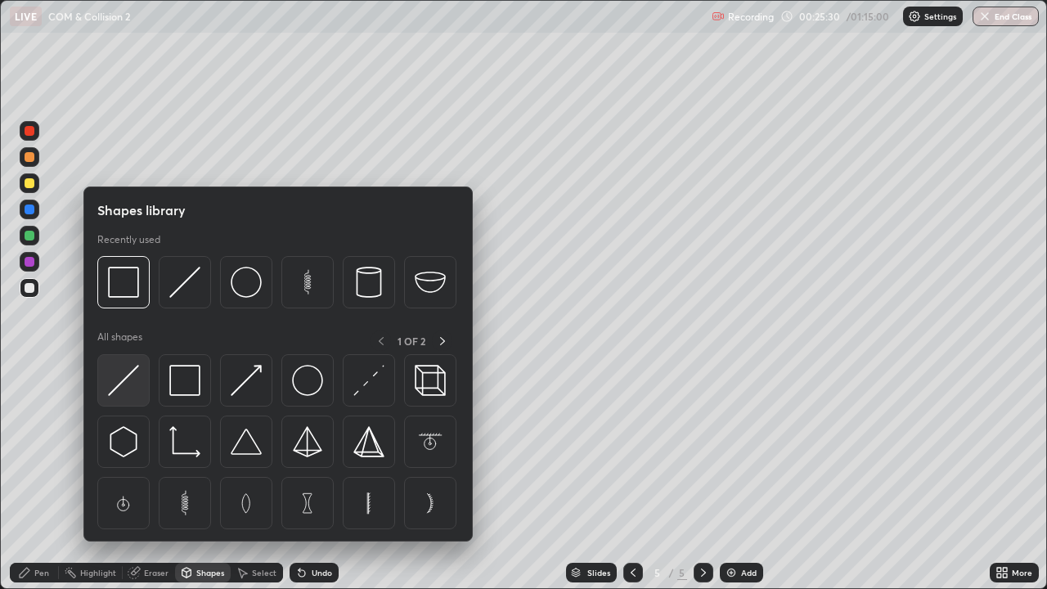
click at [131, 390] on img at bounding box center [123, 380] width 31 height 31
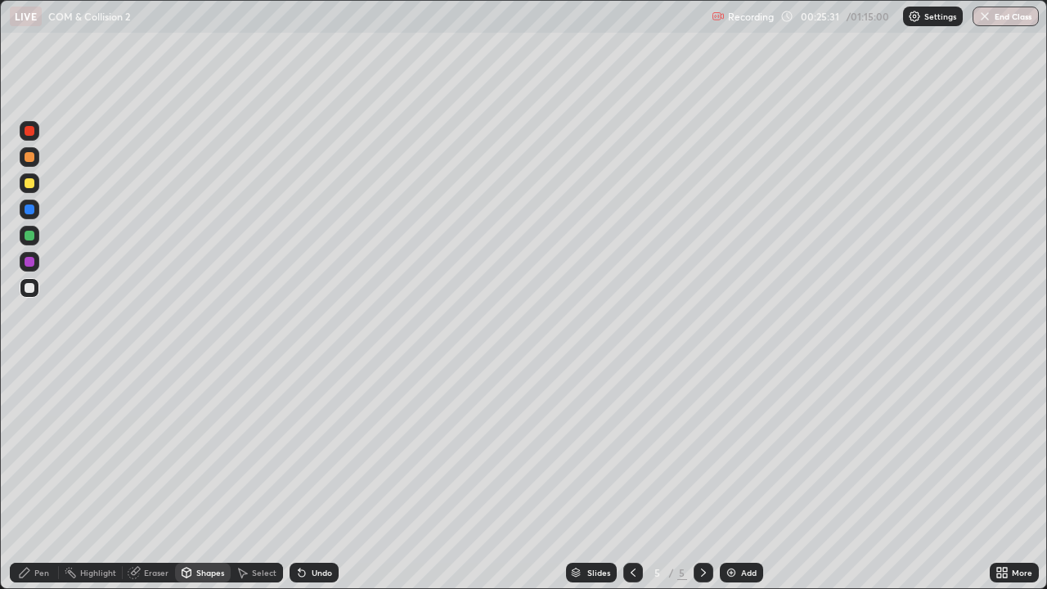
click at [32, 209] on div at bounding box center [30, 209] width 10 height 10
click at [37, 478] on div "Pen" at bounding box center [34, 573] width 49 height 20
click at [23, 294] on div at bounding box center [30, 288] width 20 height 20
click at [27, 180] on div at bounding box center [30, 183] width 10 height 10
click at [145, 478] on div "Eraser" at bounding box center [149, 573] width 52 height 20
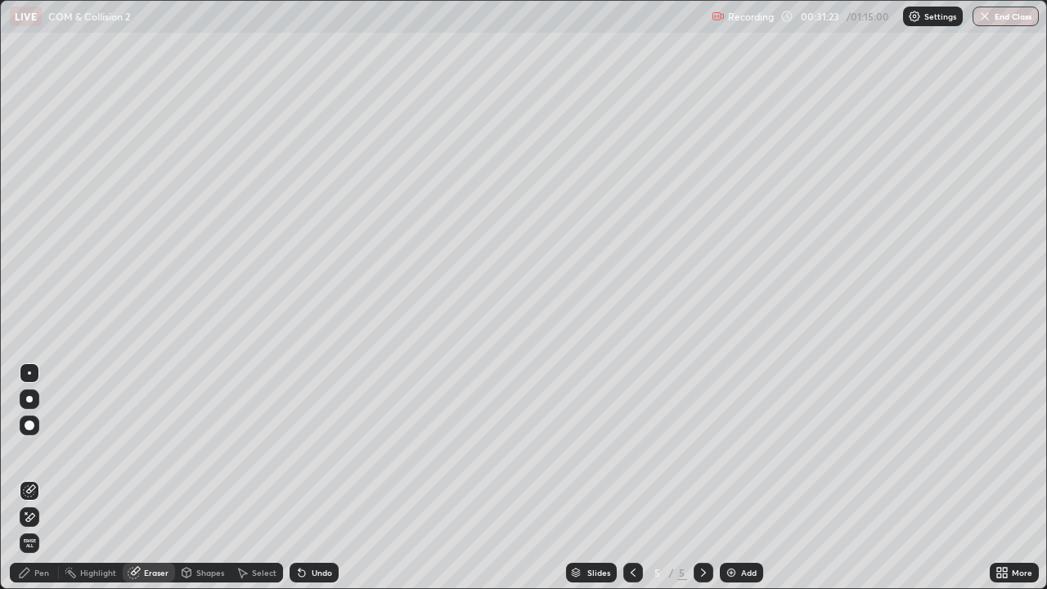
click at [30, 478] on div "Pen" at bounding box center [34, 573] width 49 height 20
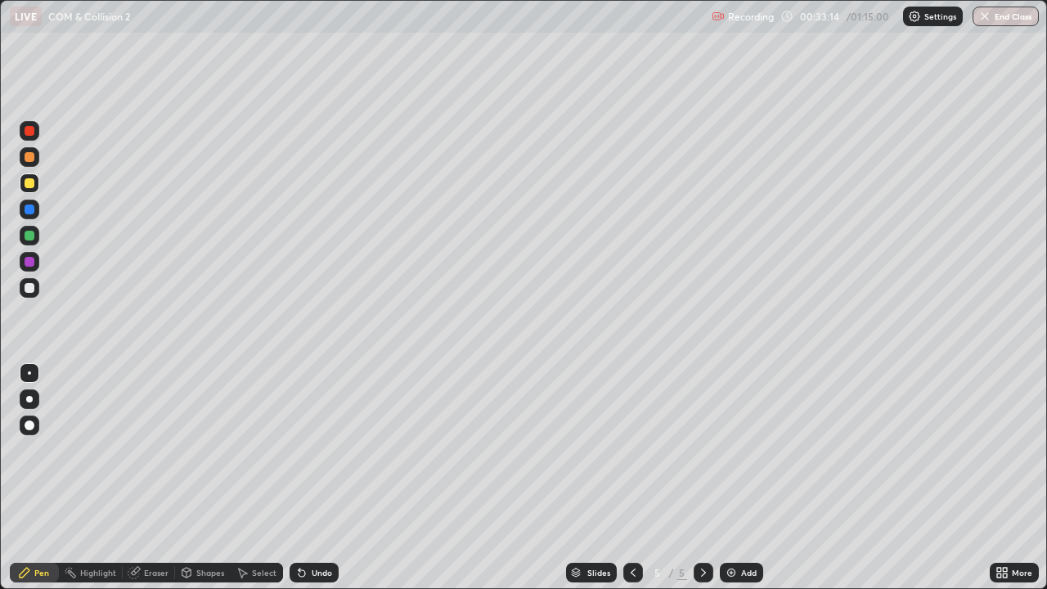
click at [38, 291] on div at bounding box center [30, 288] width 20 height 20
click at [26, 186] on div at bounding box center [30, 183] width 10 height 10
click at [257, 478] on div "Select" at bounding box center [264, 572] width 25 height 8
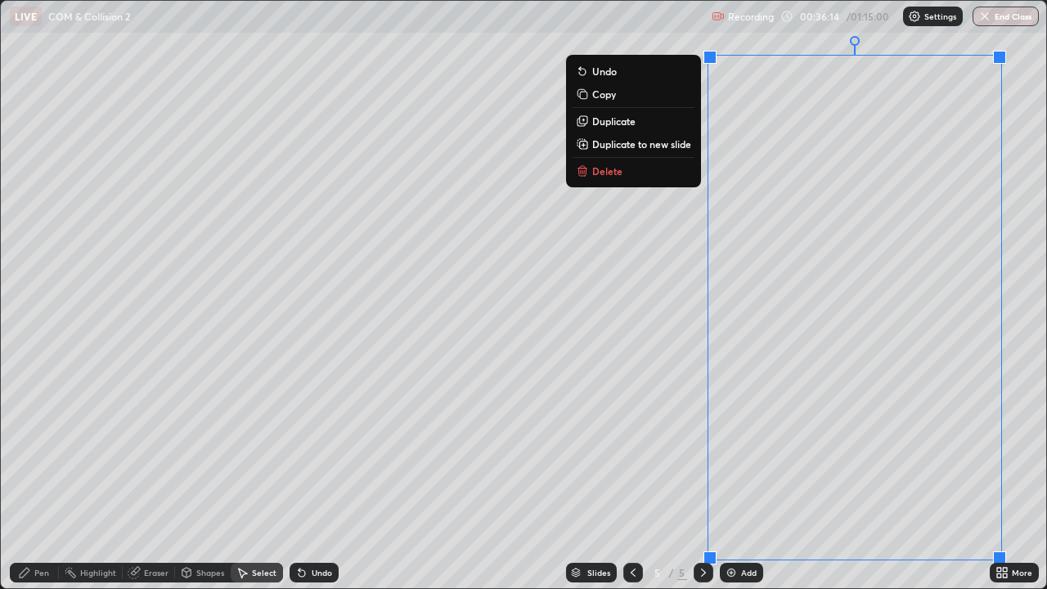
click at [637, 144] on p "Duplicate to new slide" at bounding box center [641, 143] width 99 height 13
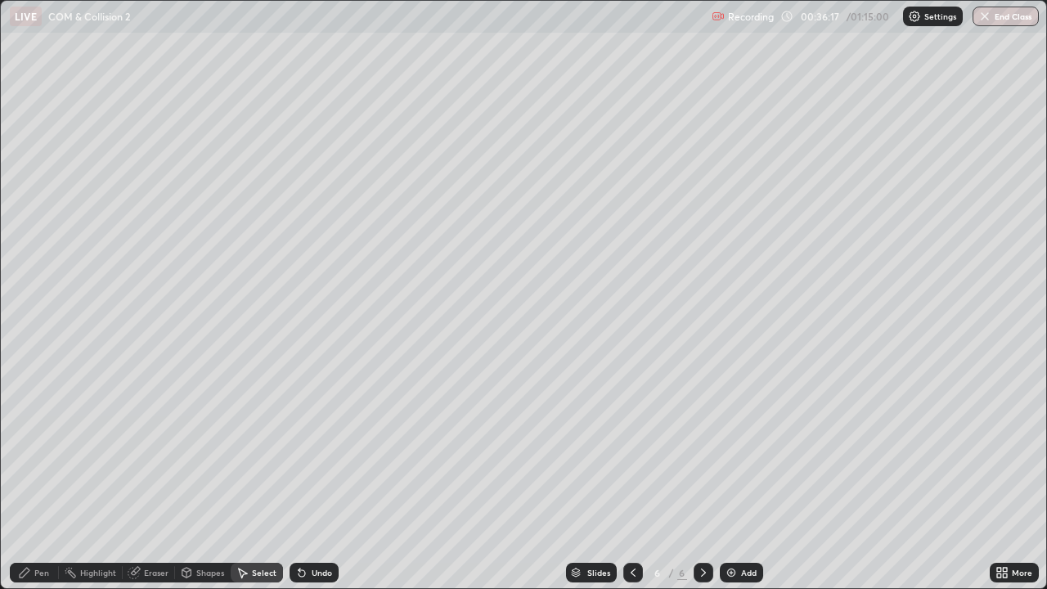
click at [146, 478] on div "Eraser" at bounding box center [156, 572] width 25 height 8
click at [40, 478] on div "Pen" at bounding box center [41, 572] width 15 height 8
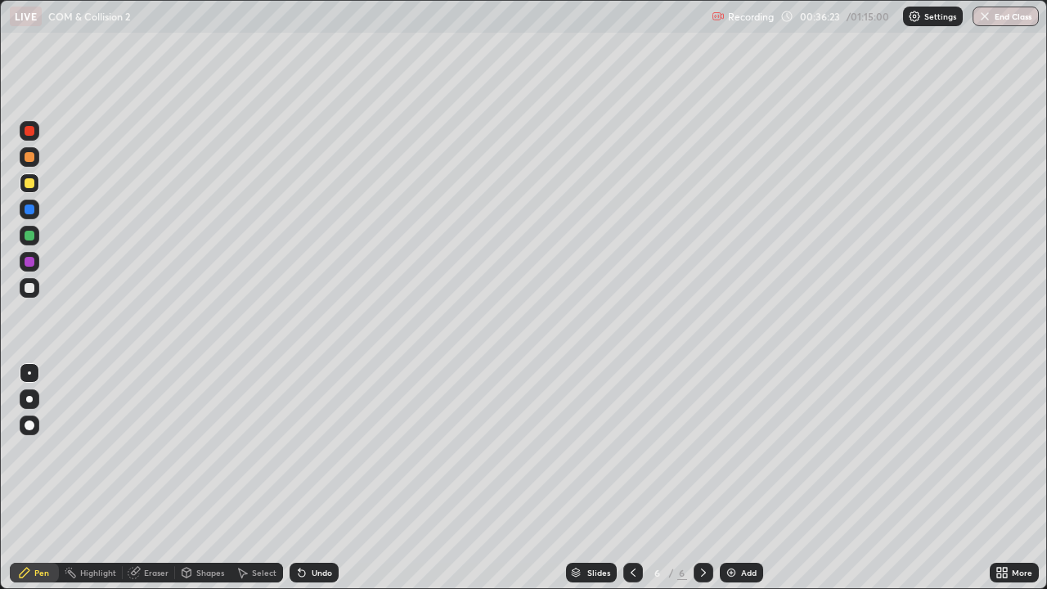
click at [30, 290] on div at bounding box center [30, 288] width 10 height 10
click at [0, 90] on div "Setting up your live class" at bounding box center [523, 294] width 1047 height 589
click at [29, 129] on div at bounding box center [30, 131] width 10 height 10
click at [27, 291] on div at bounding box center [30, 288] width 10 height 10
click at [29, 209] on div at bounding box center [30, 209] width 10 height 10
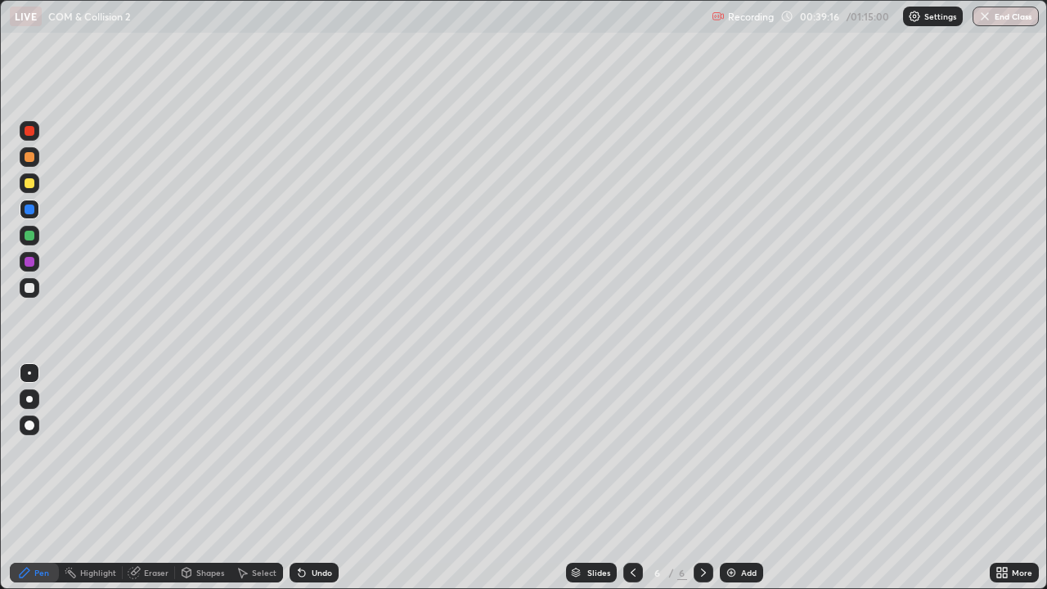
click at [29, 289] on div at bounding box center [30, 288] width 10 height 10
click at [27, 234] on div at bounding box center [30, 236] width 10 height 10
click at [29, 291] on div at bounding box center [30, 288] width 10 height 10
click at [737, 478] on div "Add" at bounding box center [741, 573] width 43 height 20
click at [29, 373] on div at bounding box center [29, 372] width 3 height 3
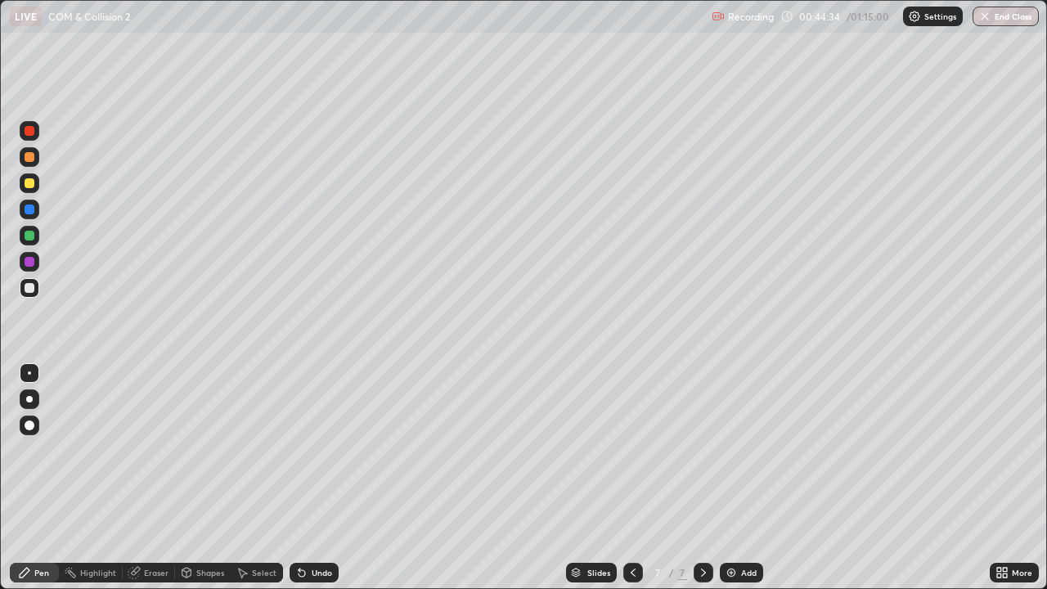
click at [29, 290] on div at bounding box center [30, 288] width 10 height 10
click at [29, 399] on div at bounding box center [29, 399] width 7 height 7
click at [28, 189] on div at bounding box center [30, 183] width 20 height 20
click at [29, 212] on div at bounding box center [30, 209] width 10 height 10
click at [27, 290] on div at bounding box center [30, 288] width 10 height 10
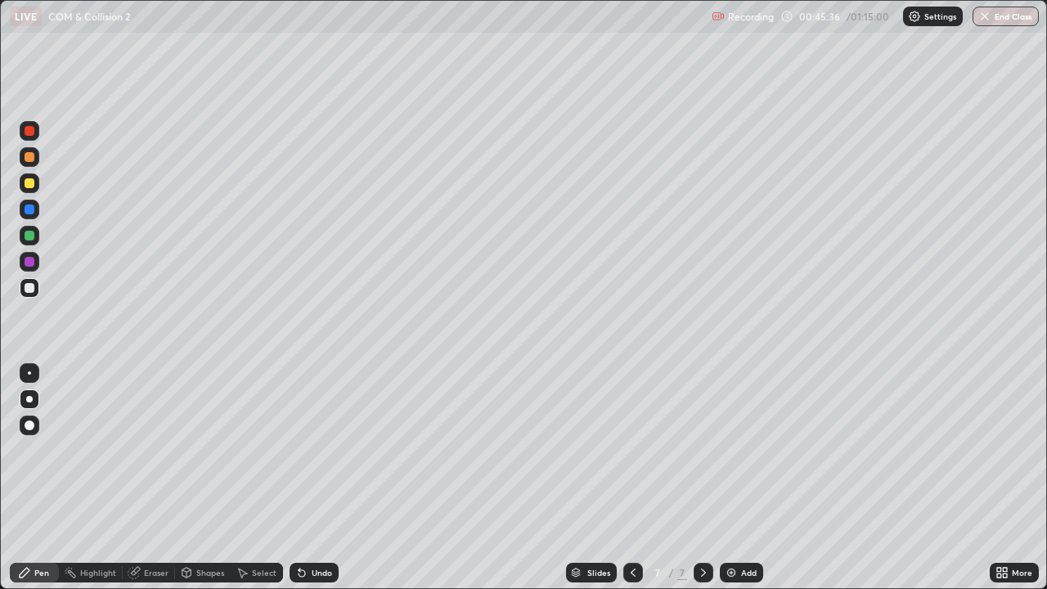
click at [202, 478] on div "Shapes" at bounding box center [203, 573] width 56 height 20
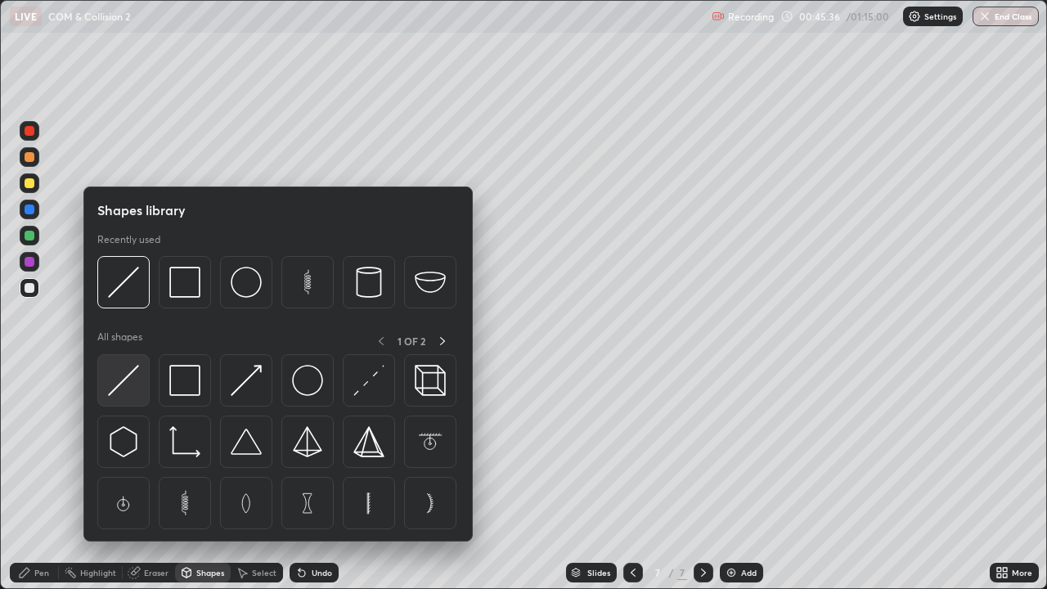
click at [125, 384] on img at bounding box center [123, 380] width 31 height 31
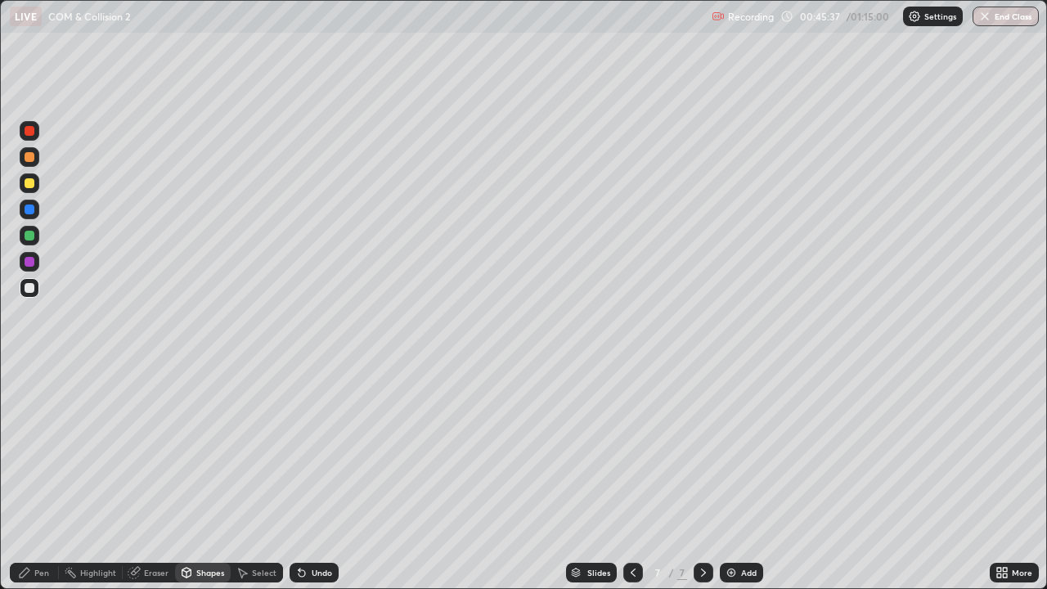
click at [25, 218] on div at bounding box center [30, 210] width 20 height 20
click at [34, 478] on div "Pen" at bounding box center [34, 573] width 49 height 20
click at [31, 286] on div at bounding box center [30, 288] width 10 height 10
click at [27, 181] on div at bounding box center [30, 183] width 10 height 10
click at [28, 289] on div at bounding box center [30, 288] width 10 height 10
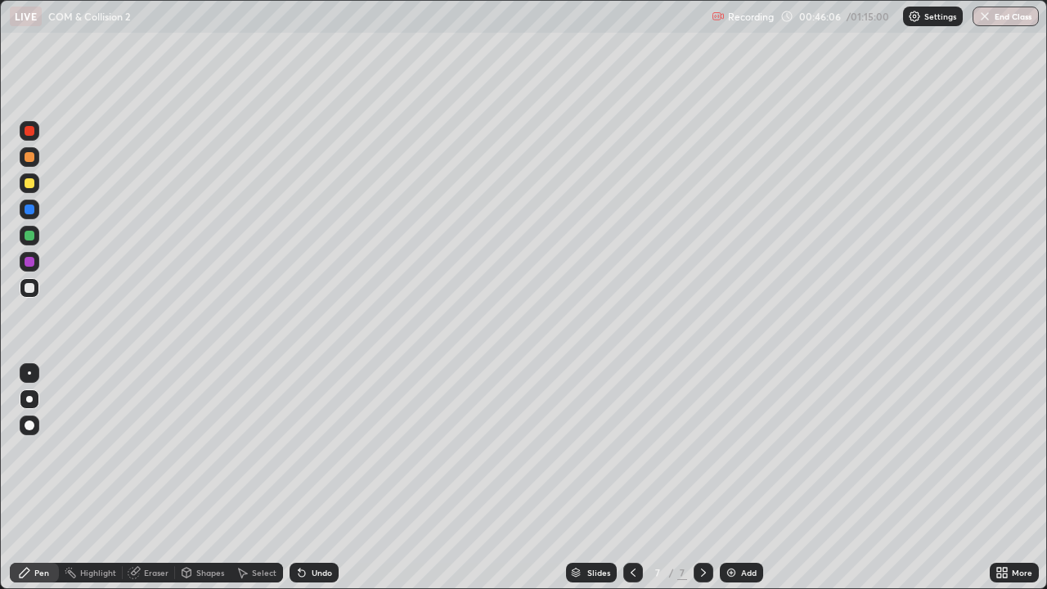
click at [29, 210] on div at bounding box center [30, 209] width 10 height 10
click at [32, 240] on div at bounding box center [30, 236] width 10 height 10
click at [149, 478] on div "Eraser" at bounding box center [149, 573] width 52 height 20
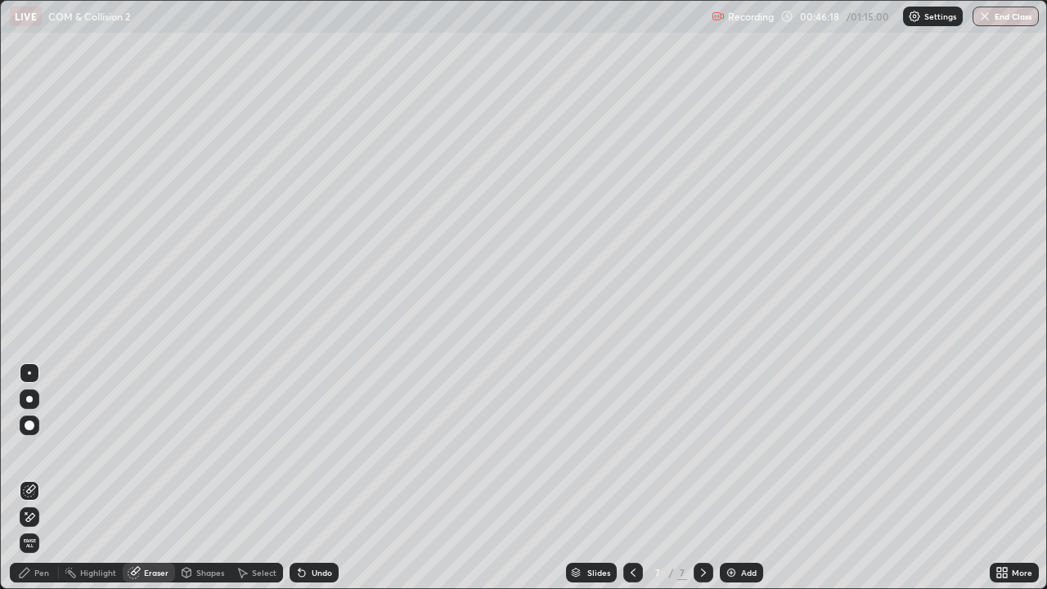
click at [25, 478] on icon at bounding box center [25, 573] width 10 height 10
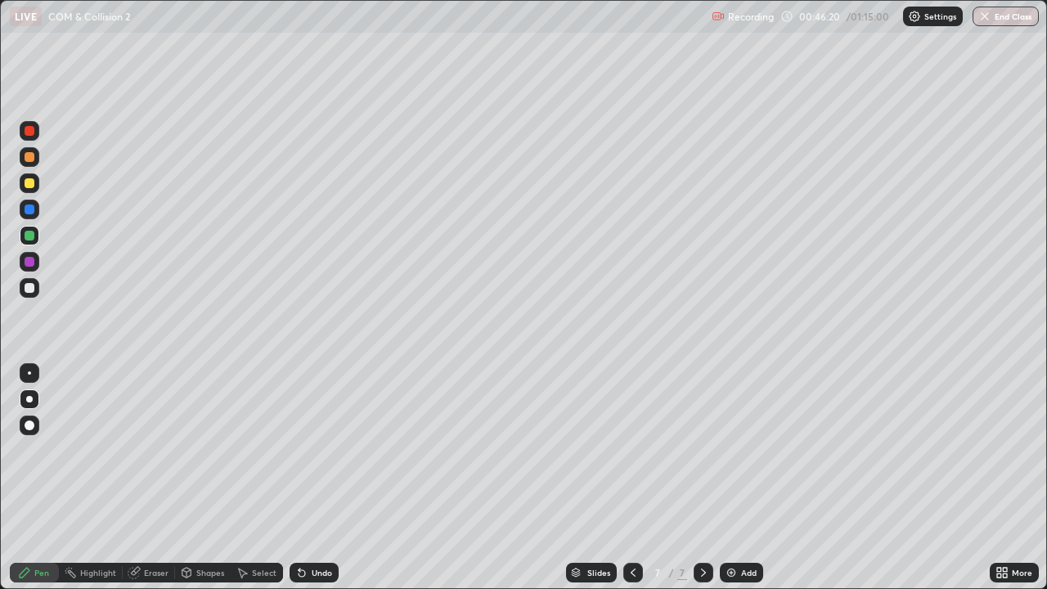
click at [27, 294] on div at bounding box center [30, 288] width 20 height 20
click at [29, 399] on div at bounding box center [29, 399] width 7 height 7
click at [28, 294] on div at bounding box center [30, 288] width 20 height 20
click at [28, 216] on div at bounding box center [30, 210] width 20 height 20
click at [25, 290] on div at bounding box center [30, 288] width 10 height 10
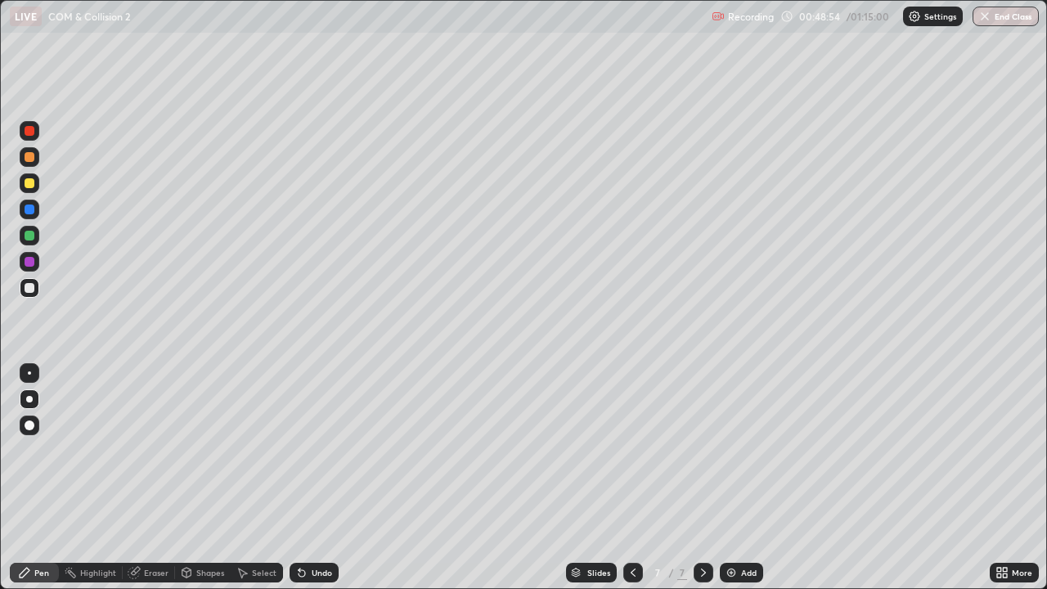
click at [149, 478] on div "Eraser" at bounding box center [156, 572] width 25 height 8
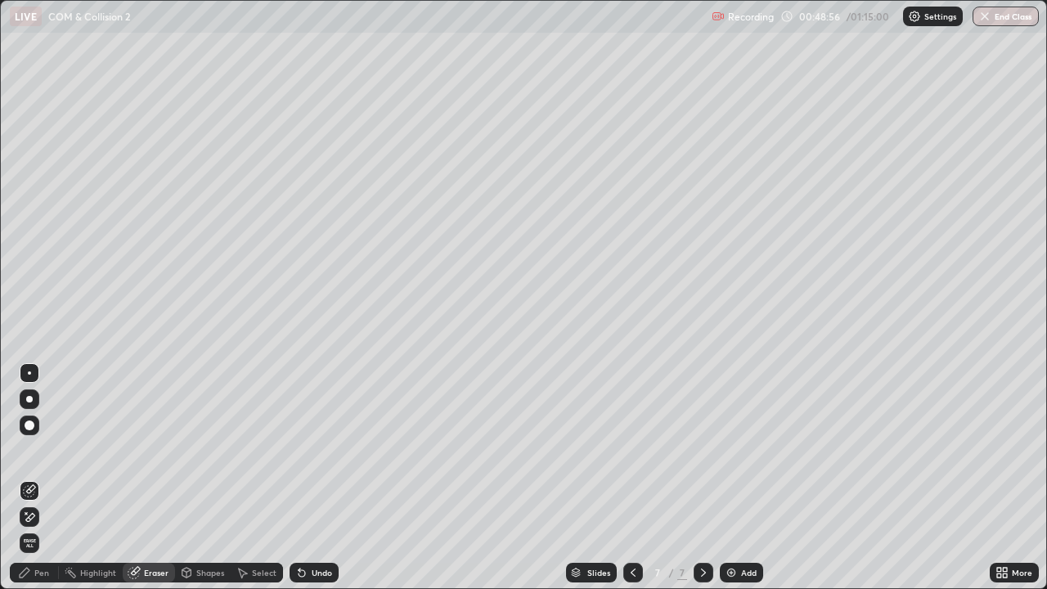
click at [41, 478] on div "Pen" at bounding box center [41, 572] width 15 height 8
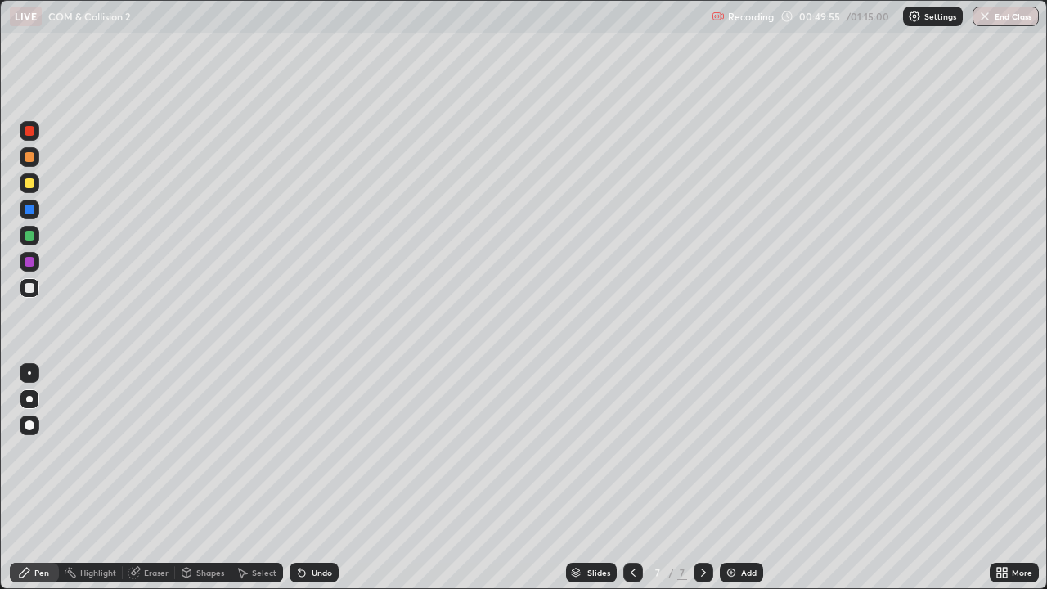
click at [316, 478] on div "Undo" at bounding box center [314, 573] width 49 height 20
click at [317, 478] on div "Undo" at bounding box center [322, 572] width 20 height 8
click at [25, 187] on div at bounding box center [30, 183] width 20 height 20
click at [28, 236] on div at bounding box center [30, 236] width 10 height 10
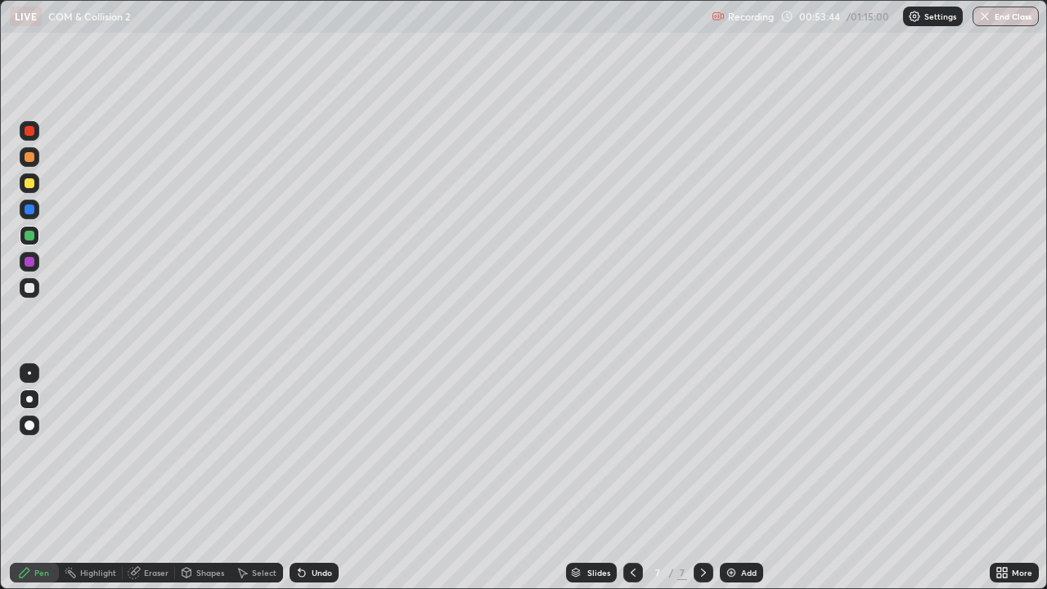
click at [308, 478] on div "Undo" at bounding box center [314, 573] width 49 height 20
click at [312, 478] on div "Undo" at bounding box center [322, 572] width 20 height 8
click at [29, 288] on div at bounding box center [30, 288] width 10 height 10
click at [28, 184] on div at bounding box center [30, 183] width 10 height 10
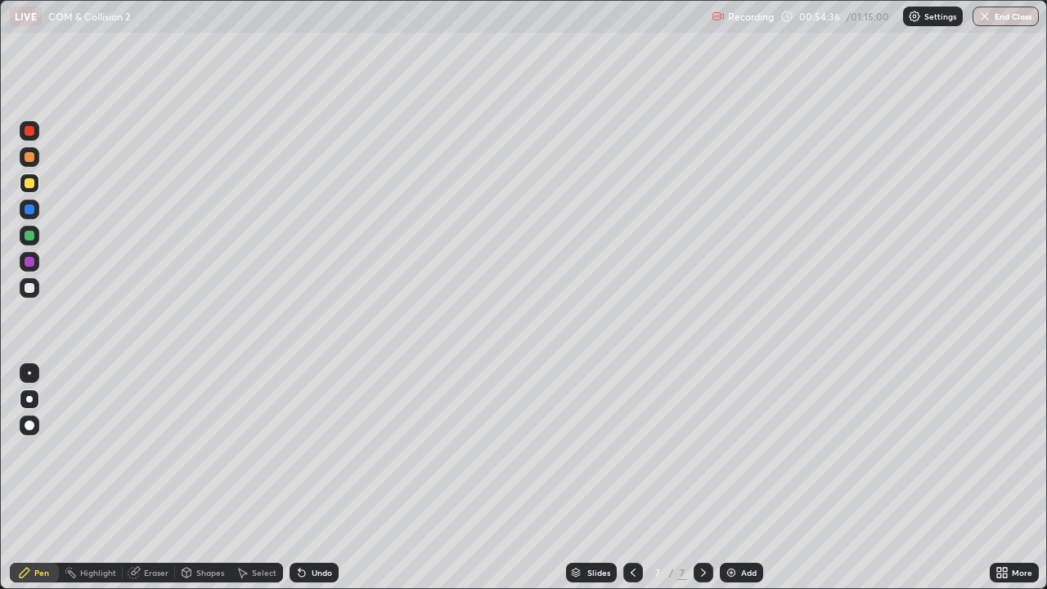
click at [34, 240] on div at bounding box center [30, 236] width 20 height 20
click at [738, 478] on div "Add" at bounding box center [741, 573] width 43 height 20
click at [29, 400] on div at bounding box center [29, 399] width 7 height 7
click at [28, 294] on div at bounding box center [30, 288] width 20 height 20
click at [209, 478] on div "Shapes" at bounding box center [210, 572] width 28 height 8
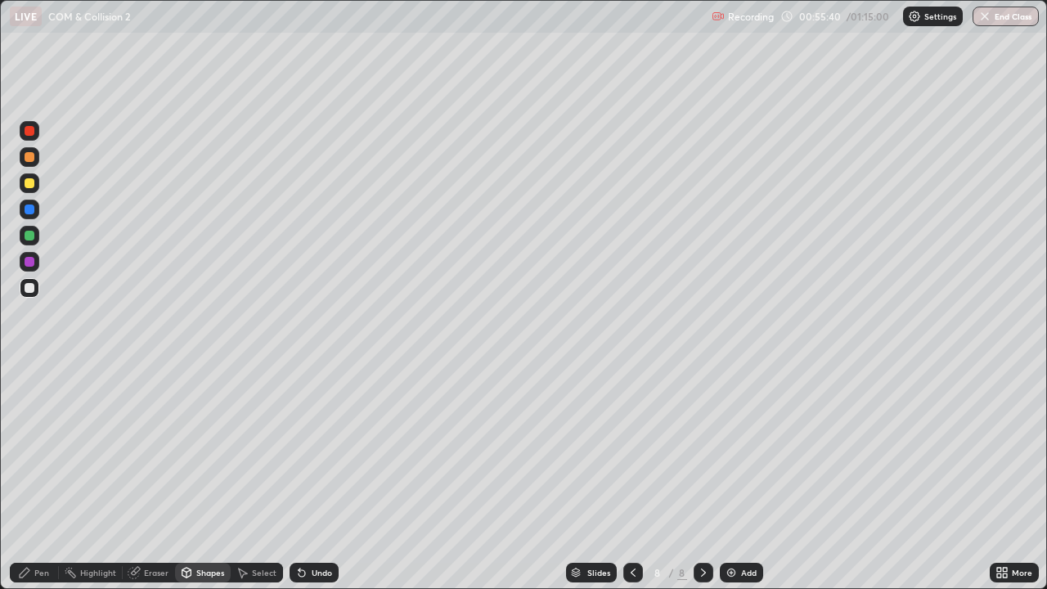
click at [633, 478] on icon at bounding box center [633, 572] width 5 height 8
click at [702, 478] on icon at bounding box center [703, 572] width 13 height 13
click at [28, 295] on div at bounding box center [30, 288] width 20 height 20
click at [205, 478] on div "Shapes" at bounding box center [210, 572] width 28 height 8
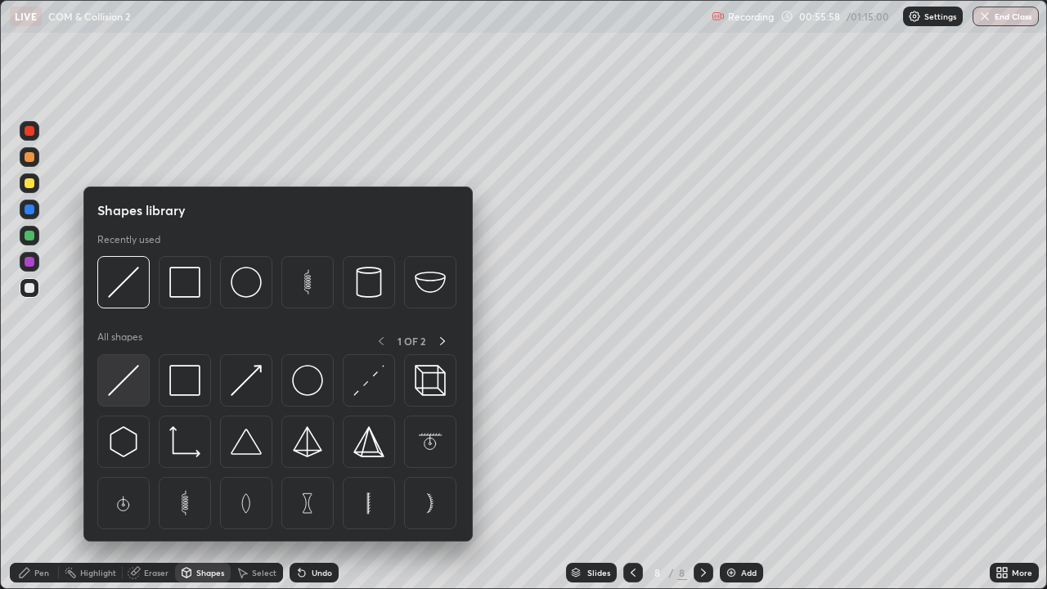
click at [128, 388] on img at bounding box center [123, 380] width 31 height 31
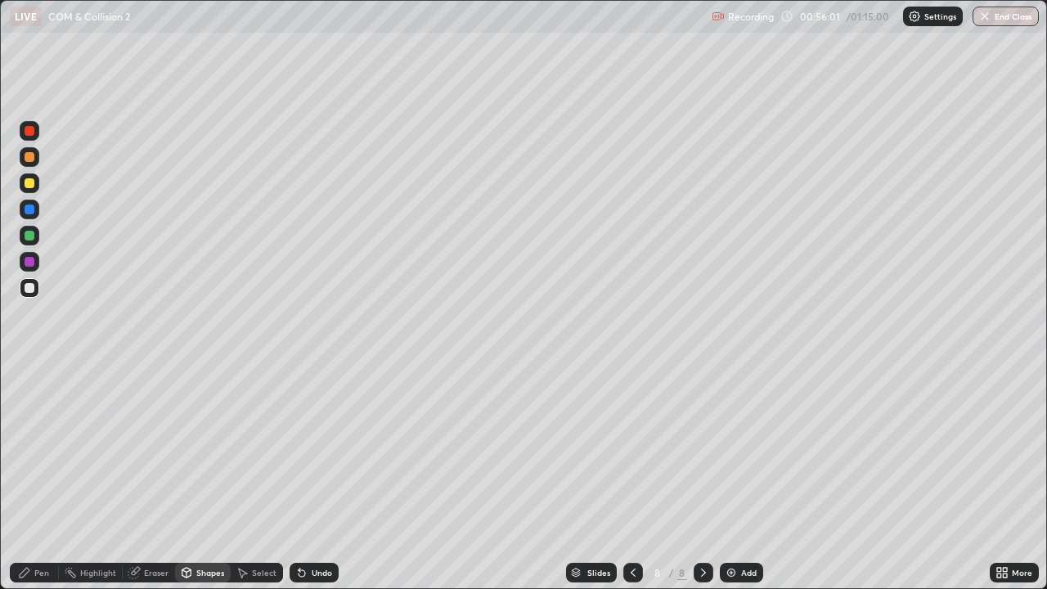
click at [29, 289] on div at bounding box center [30, 288] width 10 height 10
click at [42, 478] on div "Pen" at bounding box center [34, 573] width 49 height 20
click at [22, 478] on icon at bounding box center [25, 573] width 10 height 10
click at [27, 186] on div at bounding box center [30, 183] width 10 height 10
click at [29, 286] on div at bounding box center [30, 288] width 10 height 10
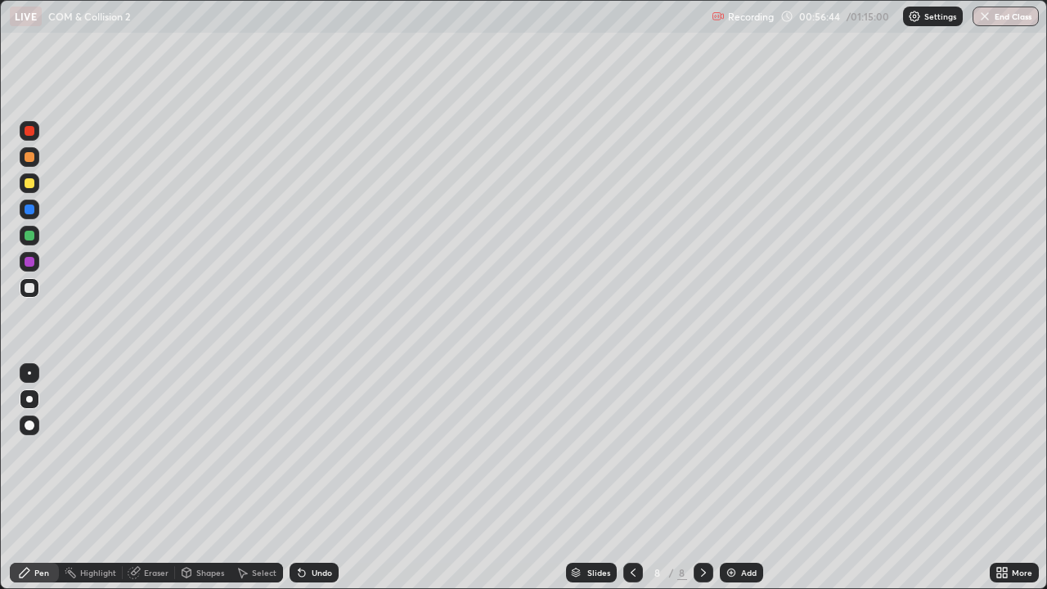
click at [29, 184] on div at bounding box center [30, 183] width 10 height 10
click at [308, 478] on div "Undo" at bounding box center [314, 573] width 49 height 20
click at [29, 236] on div at bounding box center [30, 236] width 10 height 10
click at [30, 287] on div at bounding box center [30, 288] width 10 height 10
click at [142, 478] on div "Eraser" at bounding box center [149, 573] width 52 height 20
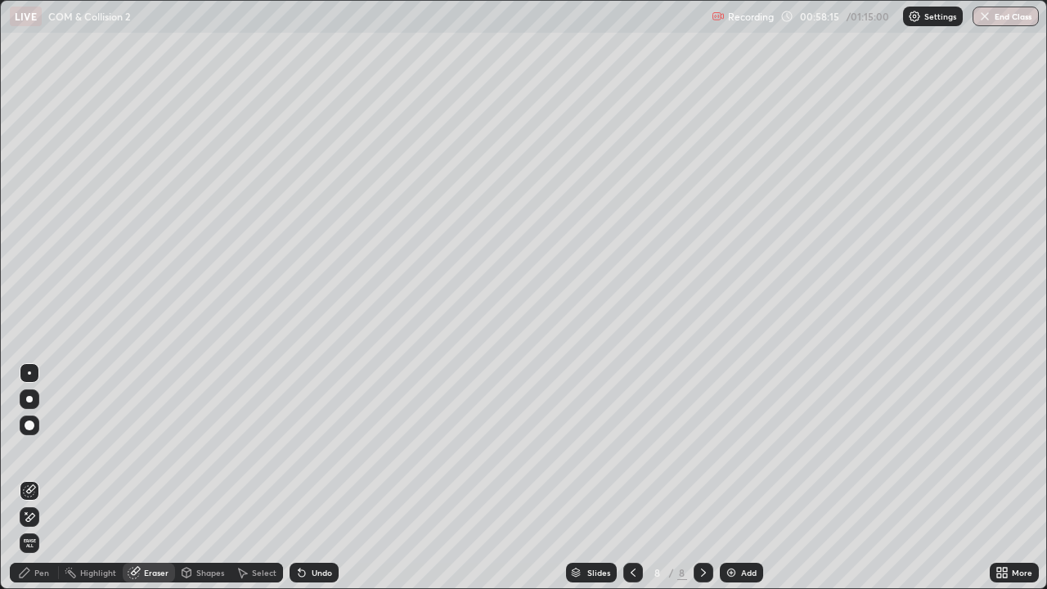
click at [32, 478] on div "Pen" at bounding box center [34, 573] width 49 height 20
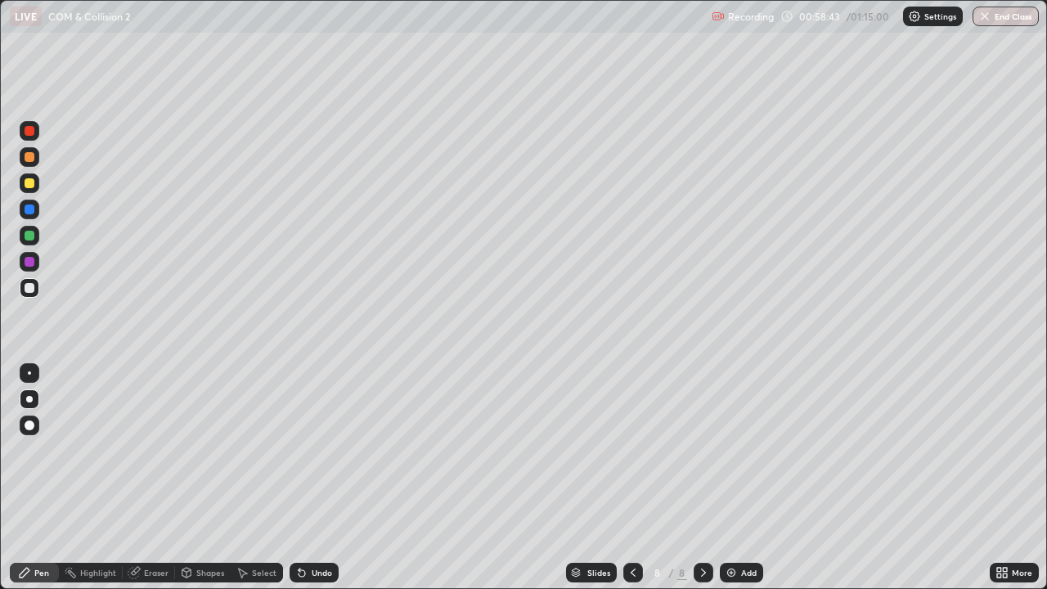
click at [25, 210] on div at bounding box center [30, 209] width 10 height 10
click at [29, 290] on div at bounding box center [30, 288] width 10 height 10
click at [141, 478] on div "Eraser" at bounding box center [149, 573] width 52 height 20
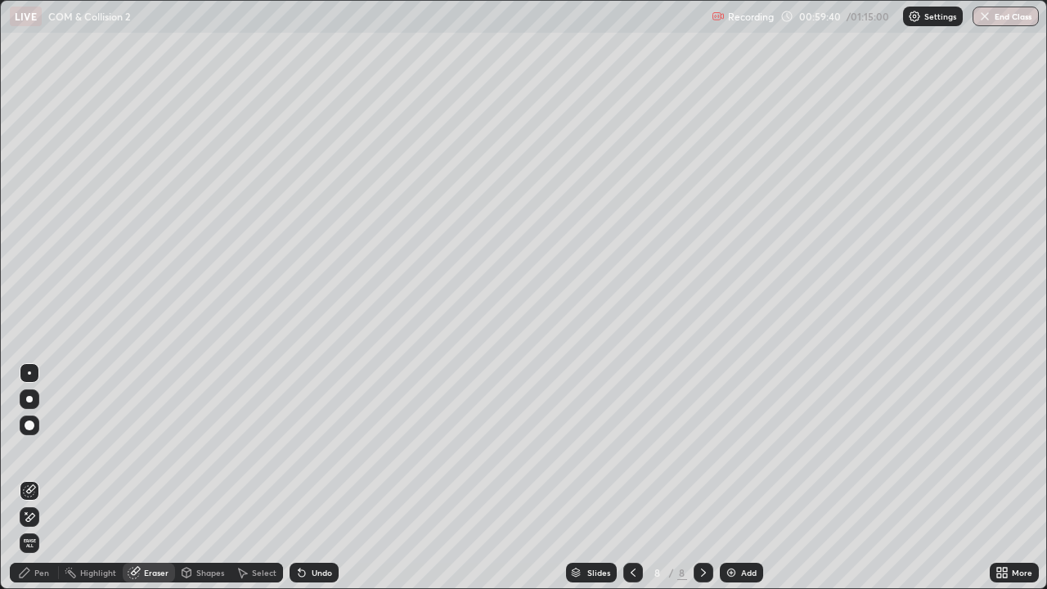
click at [42, 478] on div "Pen" at bounding box center [41, 572] width 15 height 8
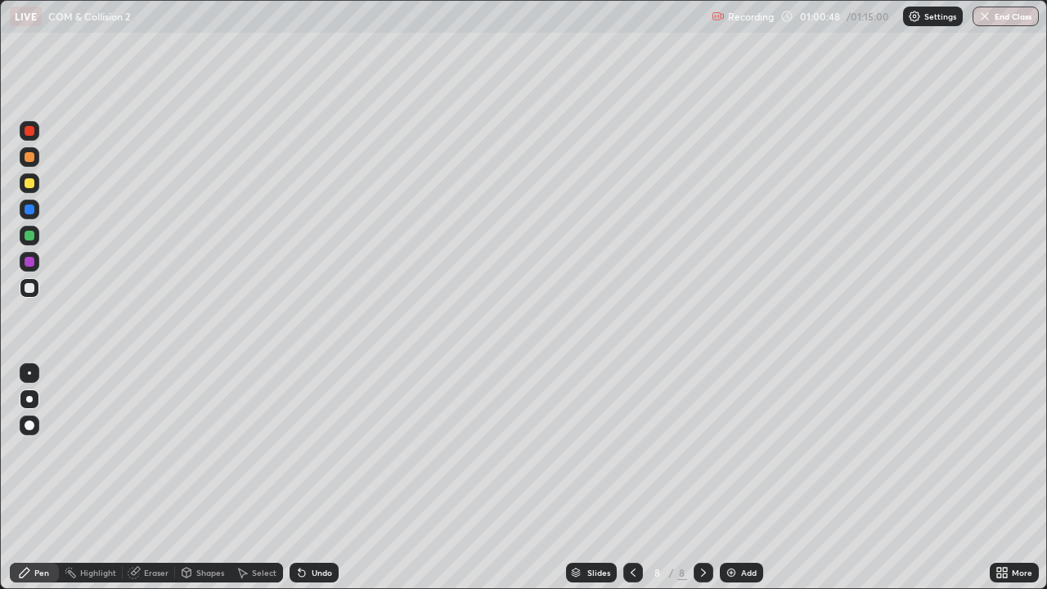
click at [328, 478] on div "Undo" at bounding box center [322, 572] width 20 height 8
click at [322, 478] on div "Undo" at bounding box center [322, 572] width 20 height 8
click at [317, 478] on div "Undo" at bounding box center [322, 572] width 20 height 8
click at [325, 478] on div "Undo" at bounding box center [322, 572] width 20 height 8
click at [158, 478] on div "Eraser" at bounding box center [149, 573] width 52 height 20
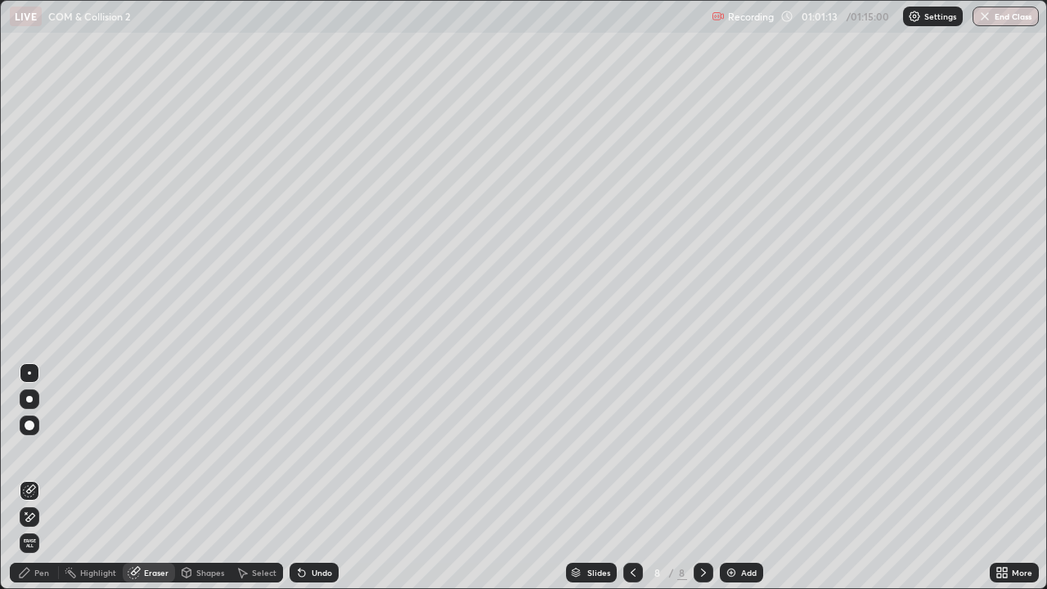
click at [24, 478] on icon at bounding box center [25, 573] width 10 height 10
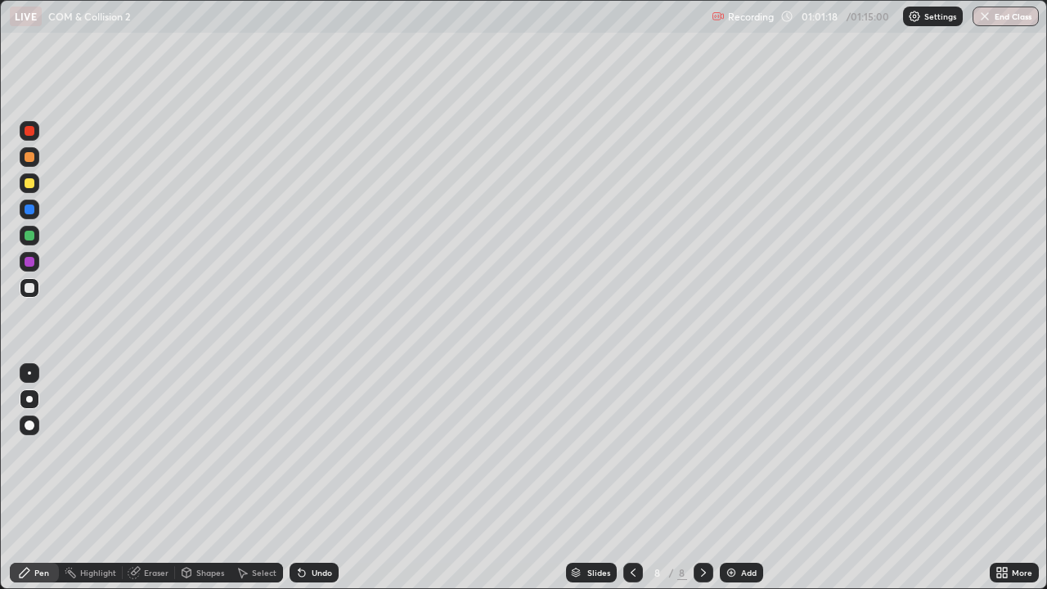
click at [149, 478] on div "Eraser" at bounding box center [156, 572] width 25 height 8
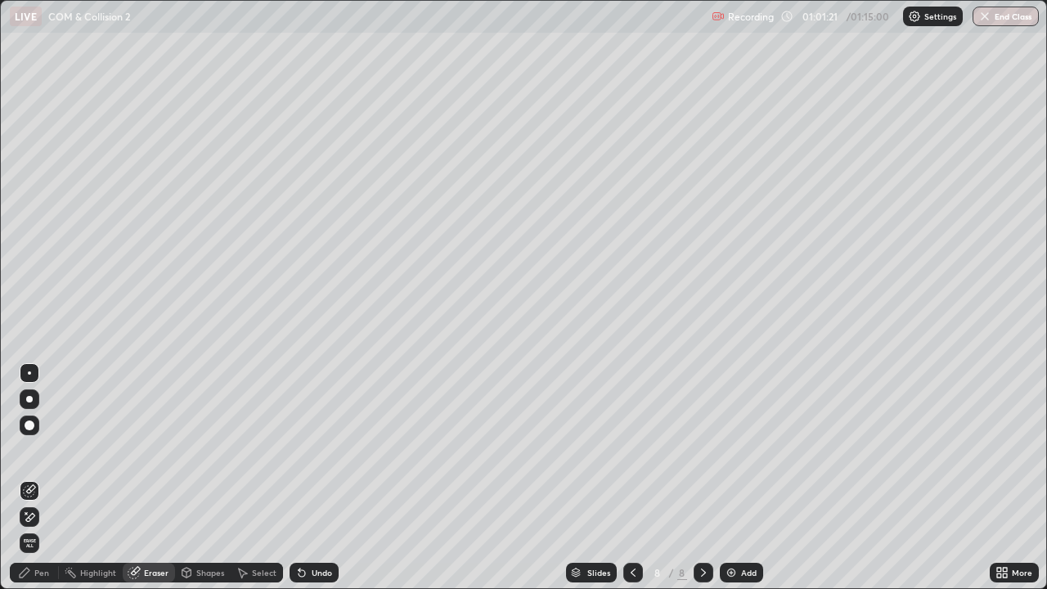
click at [26, 478] on icon at bounding box center [25, 573] width 10 height 10
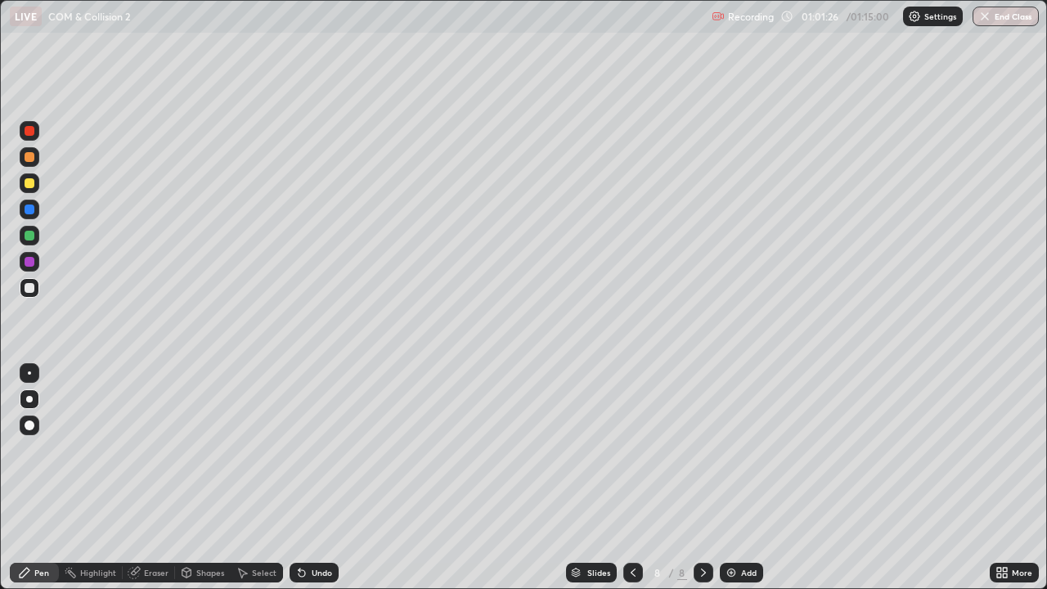
click at [150, 478] on div "Eraser" at bounding box center [156, 572] width 25 height 8
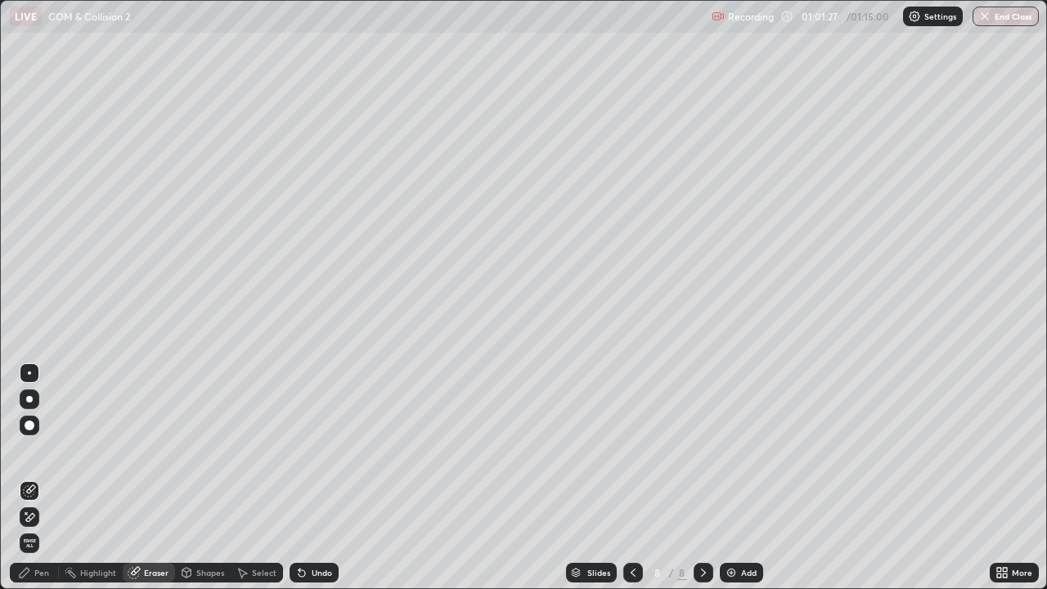
click at [29, 478] on div "Pen" at bounding box center [34, 573] width 49 height 20
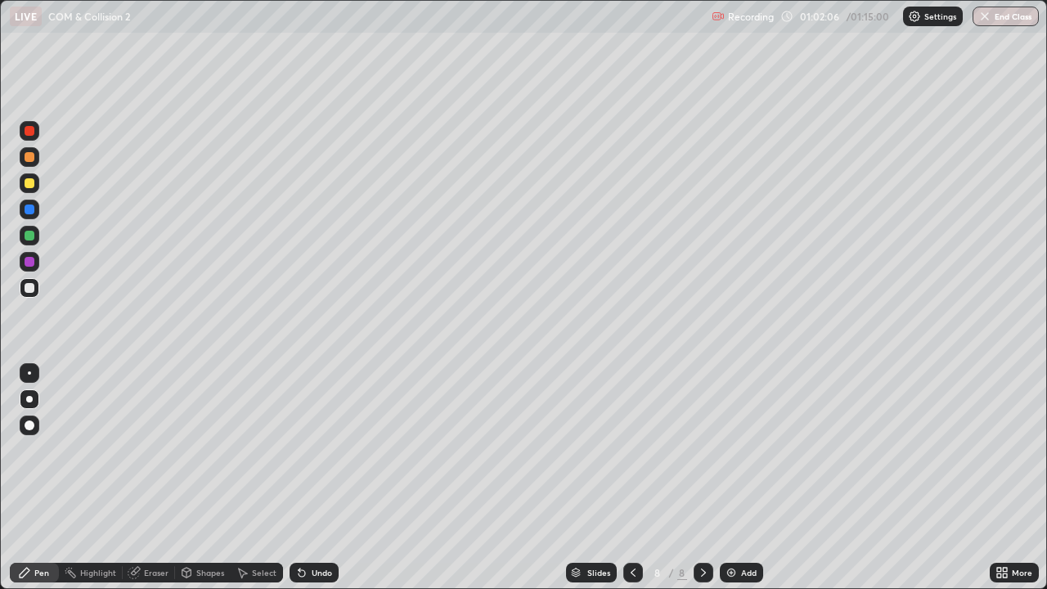
click at [27, 217] on div at bounding box center [30, 210] width 20 height 20
click at [738, 478] on div "Add" at bounding box center [741, 573] width 43 height 20
click at [28, 288] on div at bounding box center [30, 288] width 10 height 10
click at [30, 210] on div at bounding box center [30, 209] width 10 height 10
click at [32, 183] on div at bounding box center [30, 183] width 10 height 10
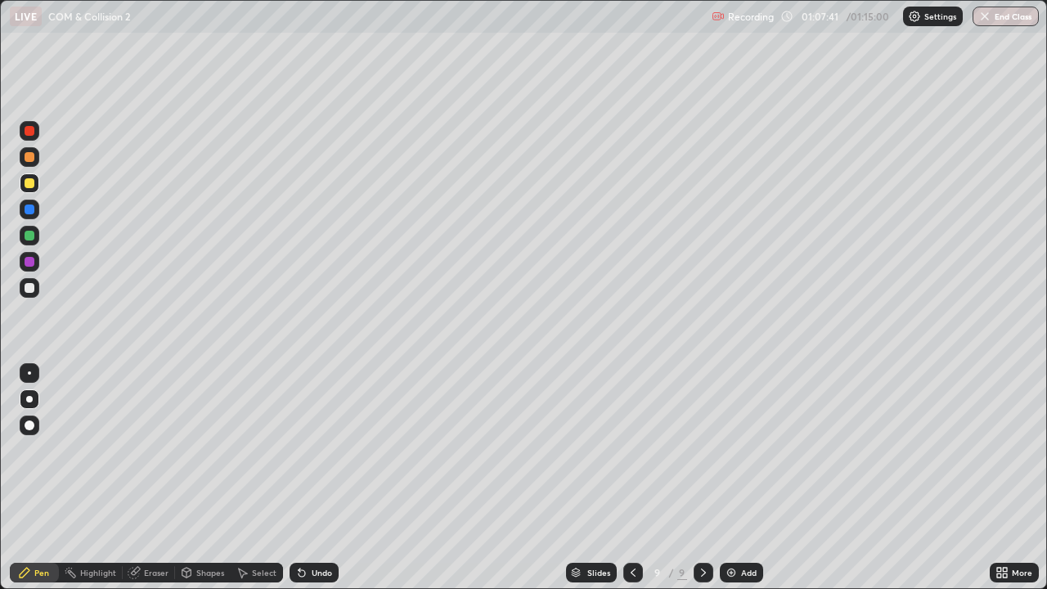
click at [31, 156] on div at bounding box center [30, 157] width 10 height 10
click at [30, 289] on div at bounding box center [30, 288] width 10 height 10
click at [312, 478] on div "Undo" at bounding box center [322, 572] width 20 height 8
click at [28, 235] on div at bounding box center [30, 236] width 10 height 10
click at [30, 289] on div at bounding box center [30, 288] width 10 height 10
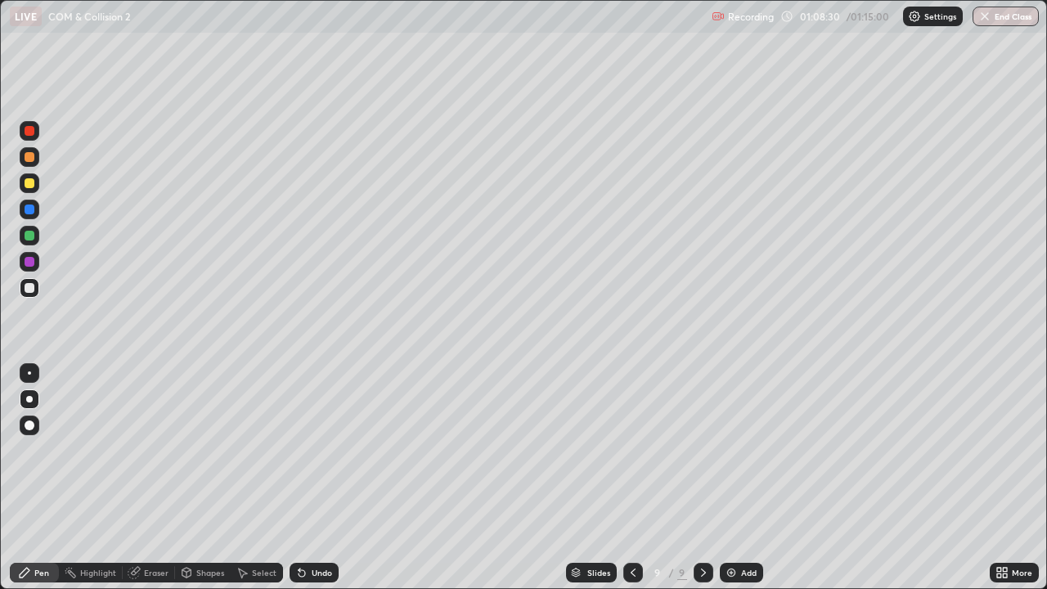
click at [25, 231] on div at bounding box center [30, 236] width 10 height 10
click at [33, 289] on div at bounding box center [30, 288] width 10 height 10
click at [29, 231] on div at bounding box center [30, 236] width 10 height 10
click at [33, 289] on div at bounding box center [30, 288] width 10 height 10
click at [29, 184] on div at bounding box center [30, 183] width 10 height 10
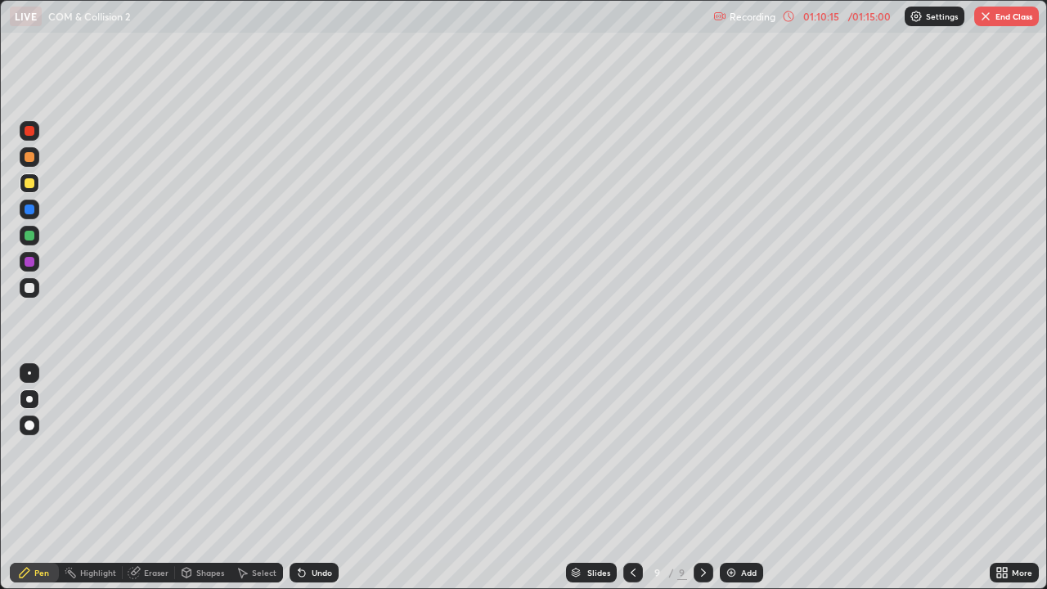
click at [320, 478] on div "Undo" at bounding box center [322, 572] width 20 height 8
click at [28, 211] on div at bounding box center [30, 209] width 10 height 10
click at [31, 291] on div at bounding box center [30, 288] width 10 height 10
click at [30, 127] on div at bounding box center [30, 131] width 10 height 10
click at [20, 291] on div at bounding box center [30, 288] width 20 height 20
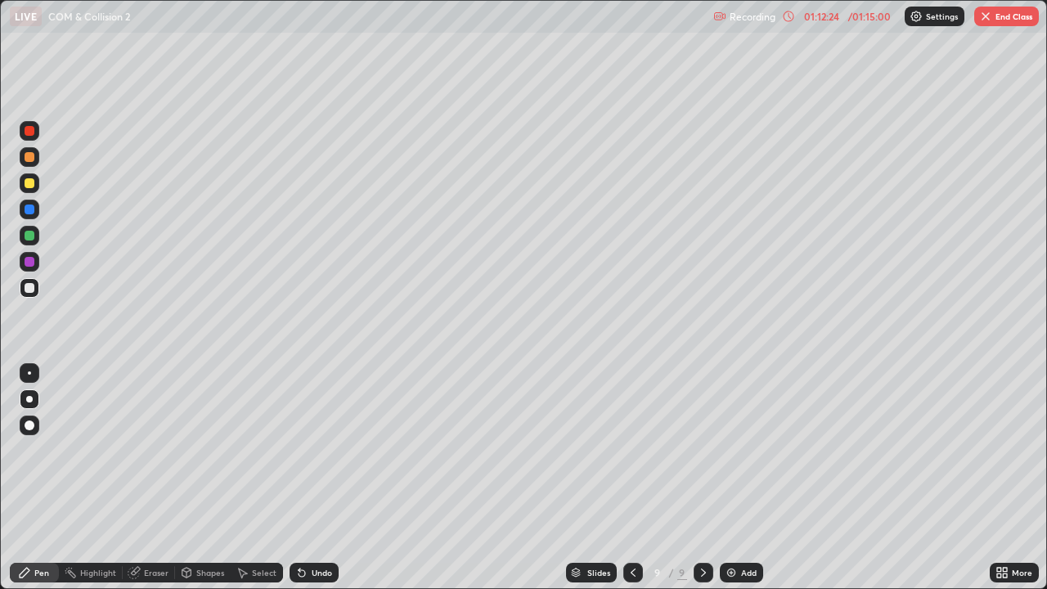
click at [310, 478] on div "Undo" at bounding box center [314, 573] width 49 height 20
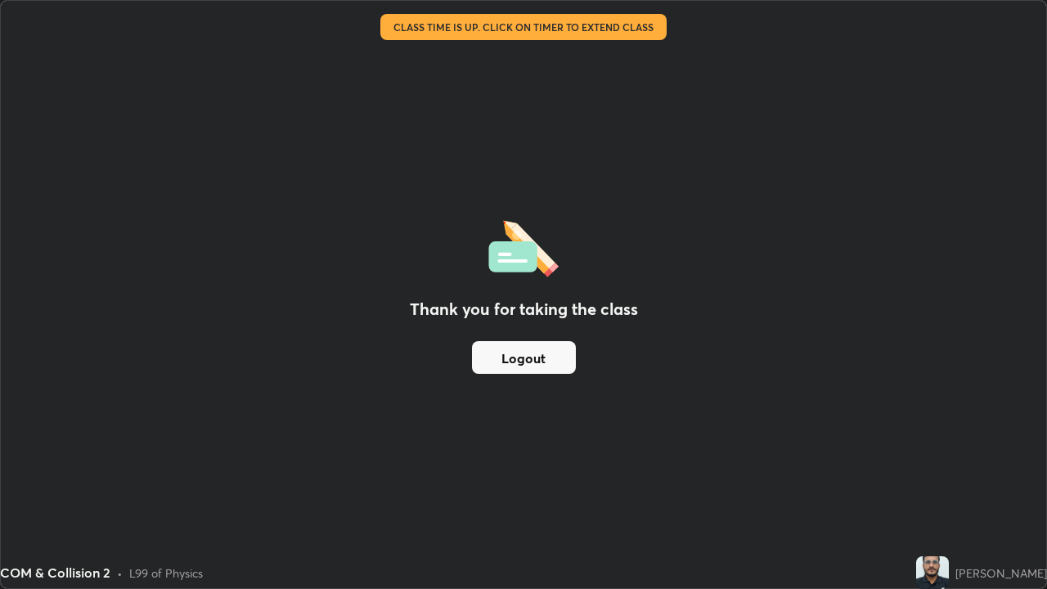
click at [493, 359] on button "Logout" at bounding box center [524, 357] width 104 height 33
click at [489, 351] on button "Logout" at bounding box center [524, 357] width 104 height 33
click at [65, 415] on div "Thank you for taking the class Logout" at bounding box center [523, 294] width 1045 height 587
click at [12, 478] on div "COM & Collision 2" at bounding box center [55, 573] width 110 height 20
click at [11, 478] on div "COM & Collision 2 • L99 of Physics" at bounding box center [455, 572] width 910 height 33
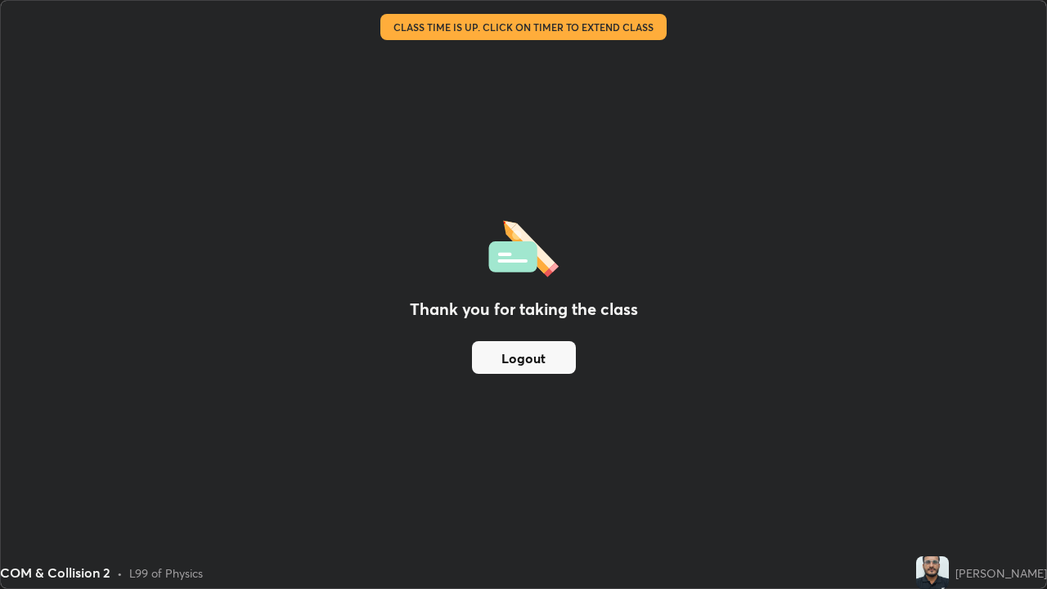
click at [12, 478] on div "COM & Collision 2" at bounding box center [55, 573] width 110 height 20
click at [11, 478] on div "COM & Collision 2 • L99 of Physics" at bounding box center [455, 572] width 910 height 33
click at [11, 478] on div "COM & Collision 2" at bounding box center [55, 573] width 110 height 20
click at [79, 404] on div "Thank you for taking the class Logout" at bounding box center [523, 294] width 1045 height 587
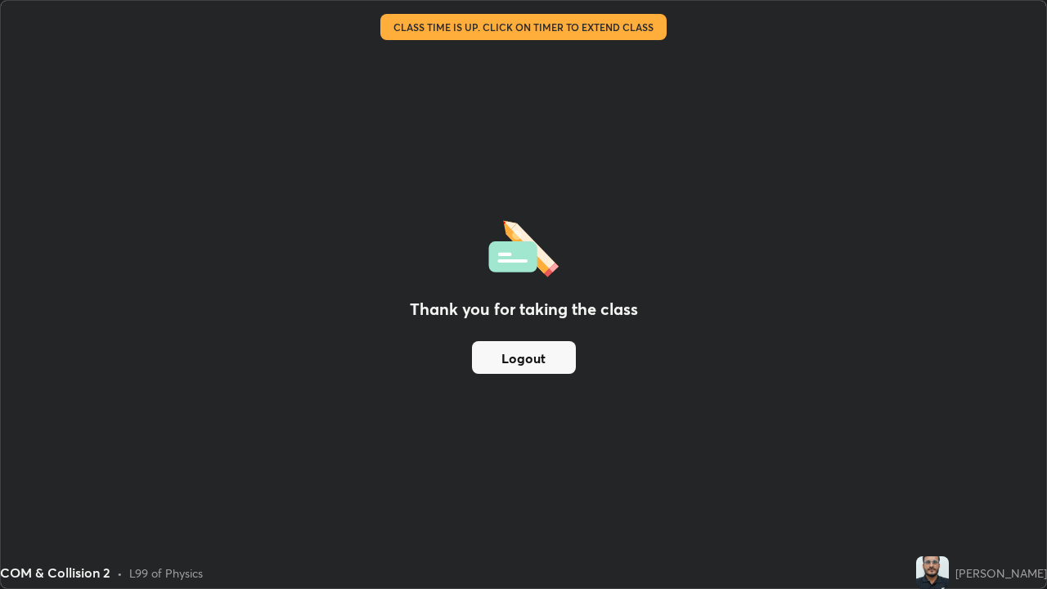
click at [949, 478] on img at bounding box center [932, 572] width 33 height 33
click at [565, 343] on button "Logout" at bounding box center [524, 357] width 104 height 33
click at [528, 369] on button "Logout" at bounding box center [524, 357] width 104 height 33
click at [528, 370] on button "Logout" at bounding box center [524, 357] width 104 height 33
click at [523, 361] on button "Logout" at bounding box center [524, 357] width 104 height 33
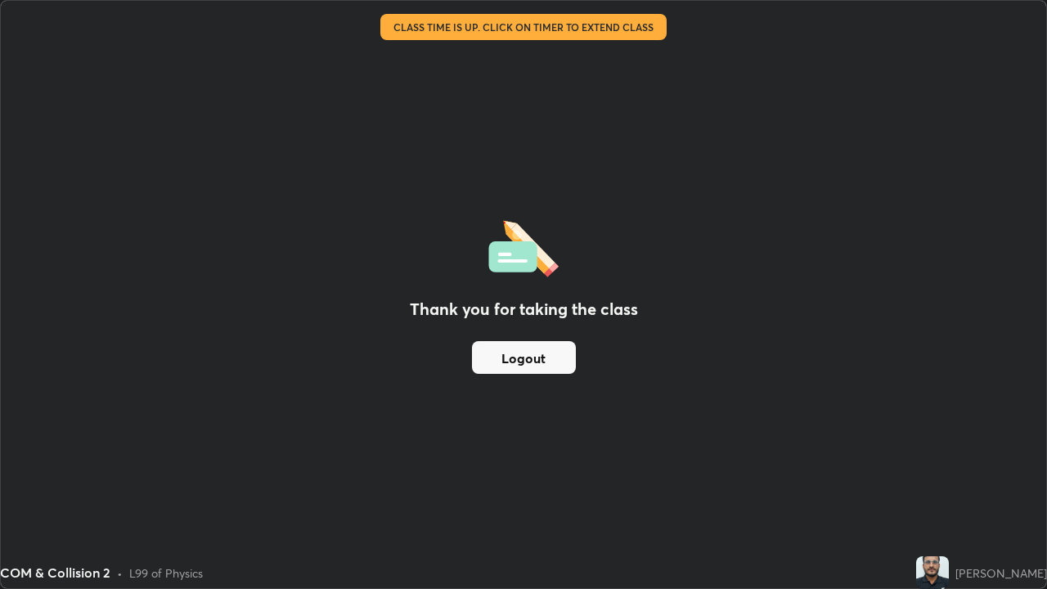
click at [500, 361] on button "Logout" at bounding box center [524, 357] width 104 height 33
click at [473, 364] on button "Logout" at bounding box center [524, 357] width 104 height 33
click at [537, 365] on button "Logout" at bounding box center [524, 357] width 104 height 33
click at [541, 370] on button "Logout" at bounding box center [524, 357] width 104 height 33
click at [545, 367] on button "Logout" at bounding box center [524, 357] width 104 height 33
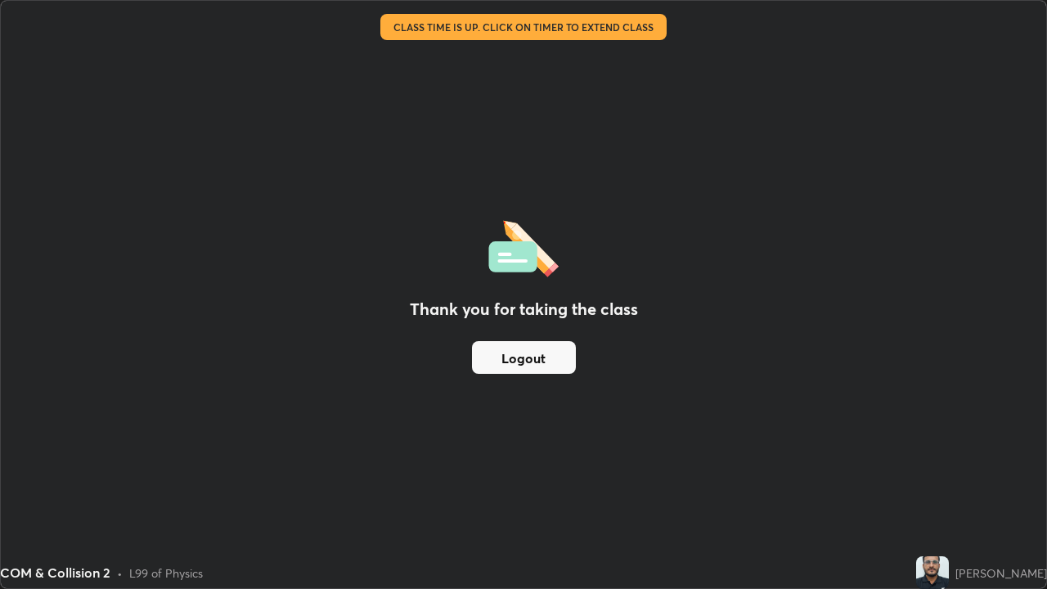
click at [550, 366] on button "Logout" at bounding box center [524, 357] width 104 height 33
click at [552, 360] on button "Logout" at bounding box center [524, 357] width 104 height 33
click at [594, 375] on div "Thank you for taking the class Logout" at bounding box center [523, 294] width 1045 height 587
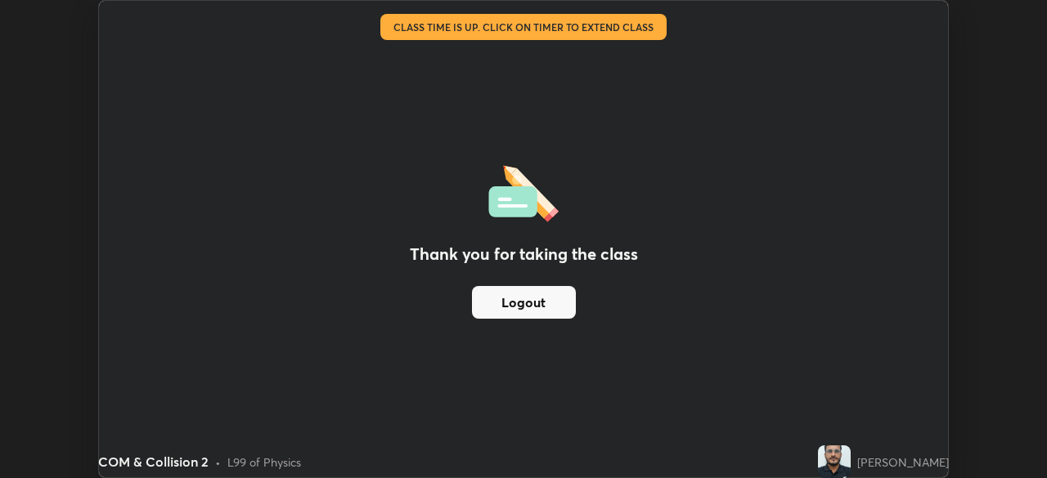
scroll to position [81314, 80746]
